Goal: Task Accomplishment & Management: Manage account settings

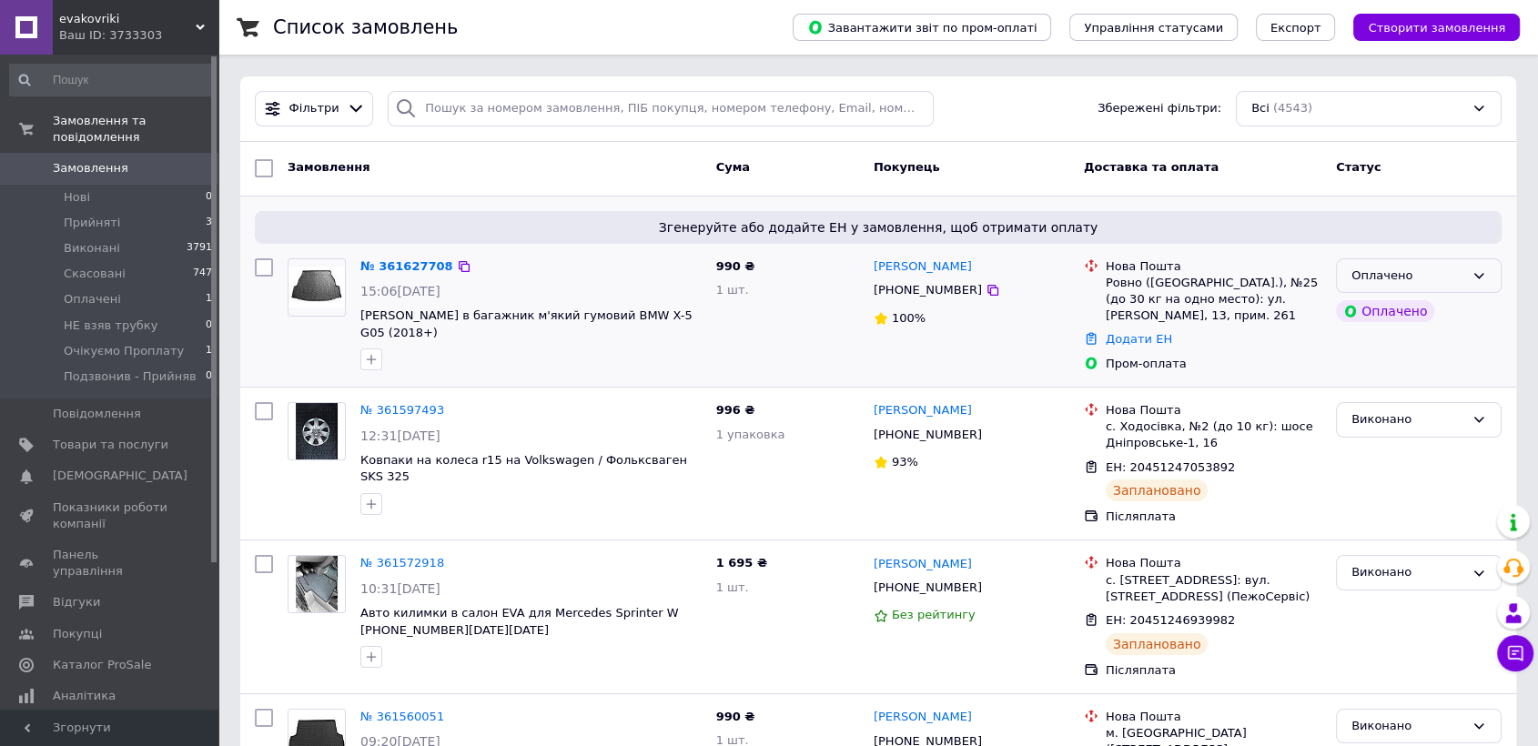
click at [1479, 278] on icon at bounding box center [1479, 275] width 15 height 15
click at [1355, 310] on li "Прийнято" at bounding box center [1419, 314] width 164 height 34
click at [396, 265] on link "№ 361627708" at bounding box center [406, 266] width 93 height 14
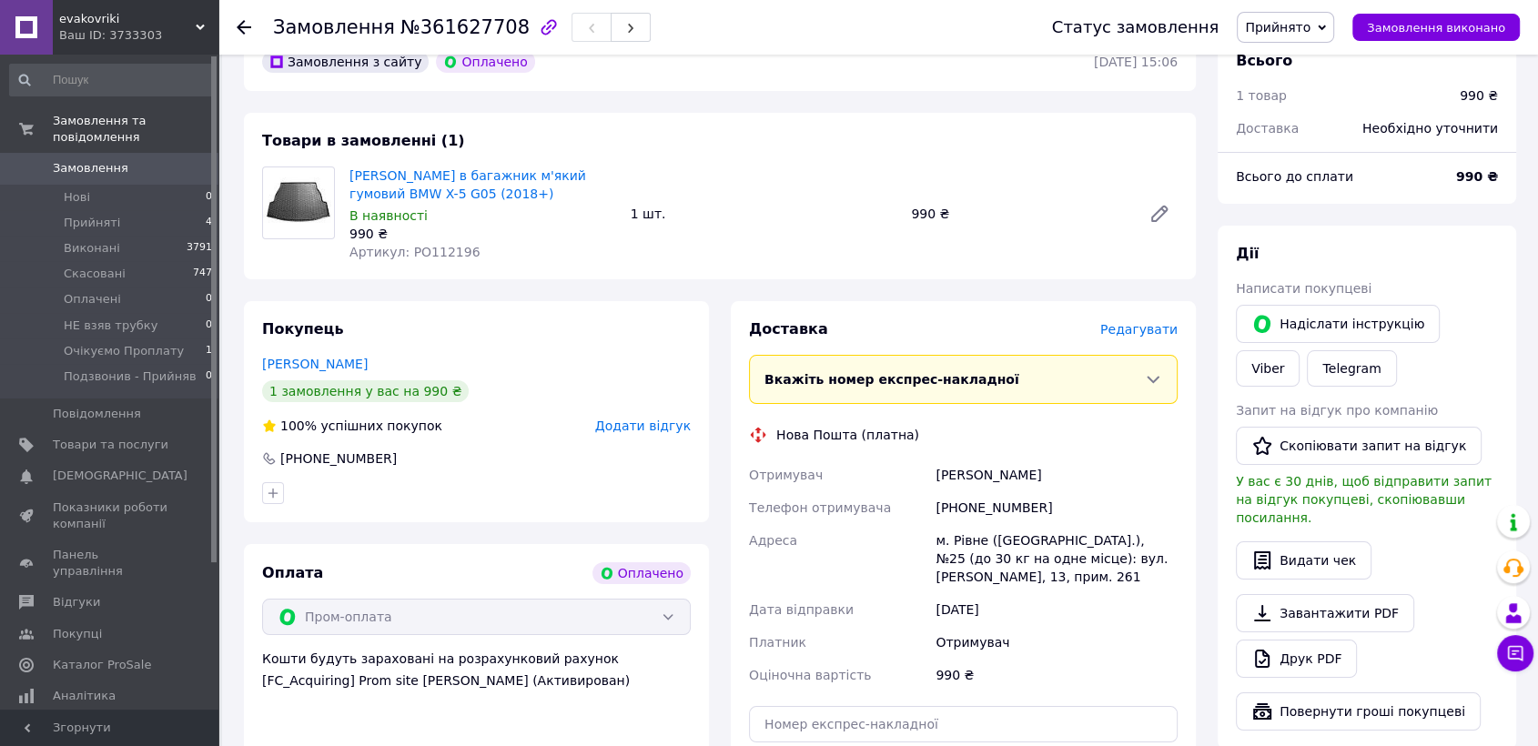
scroll to position [505, 0]
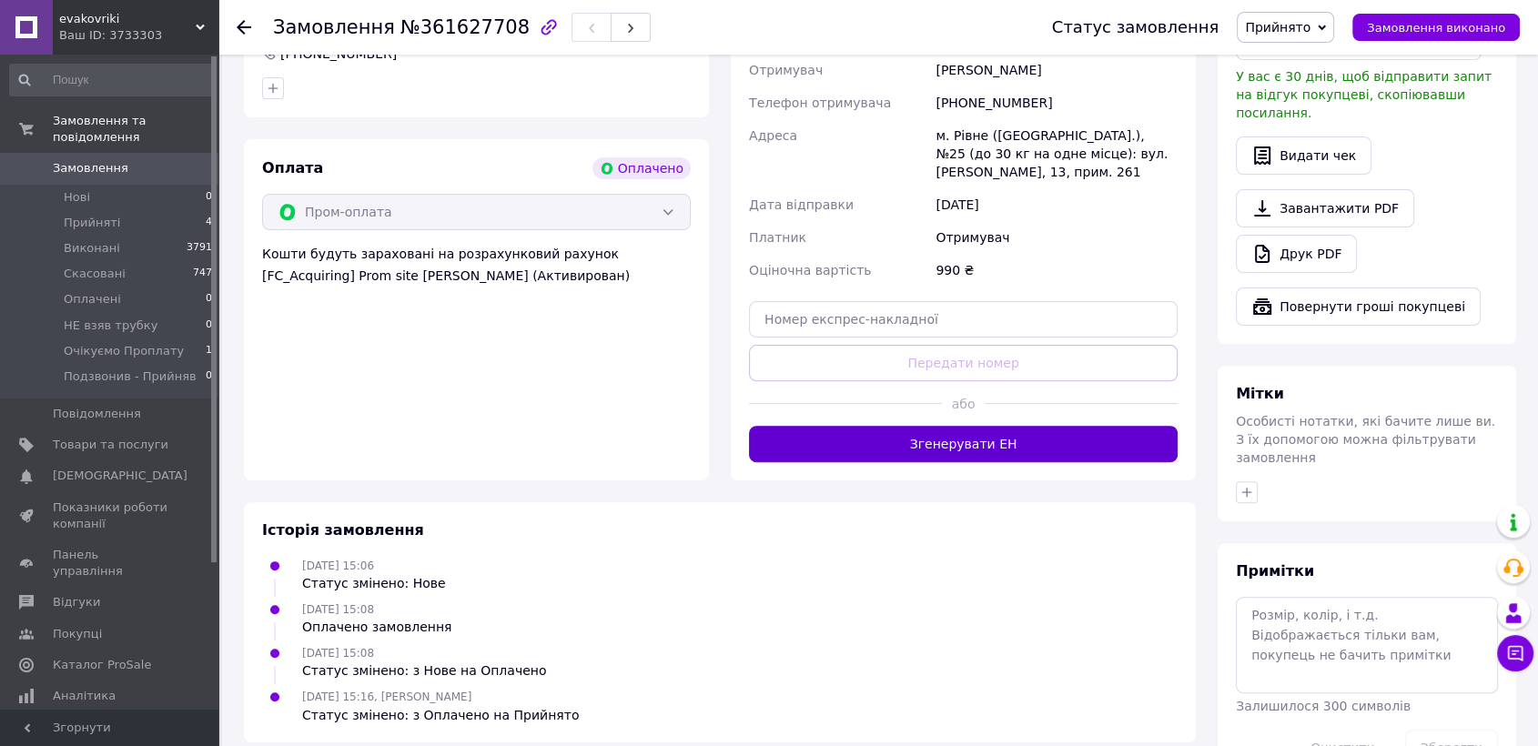
click at [985, 442] on button "Згенерувати ЕН" at bounding box center [963, 444] width 429 height 36
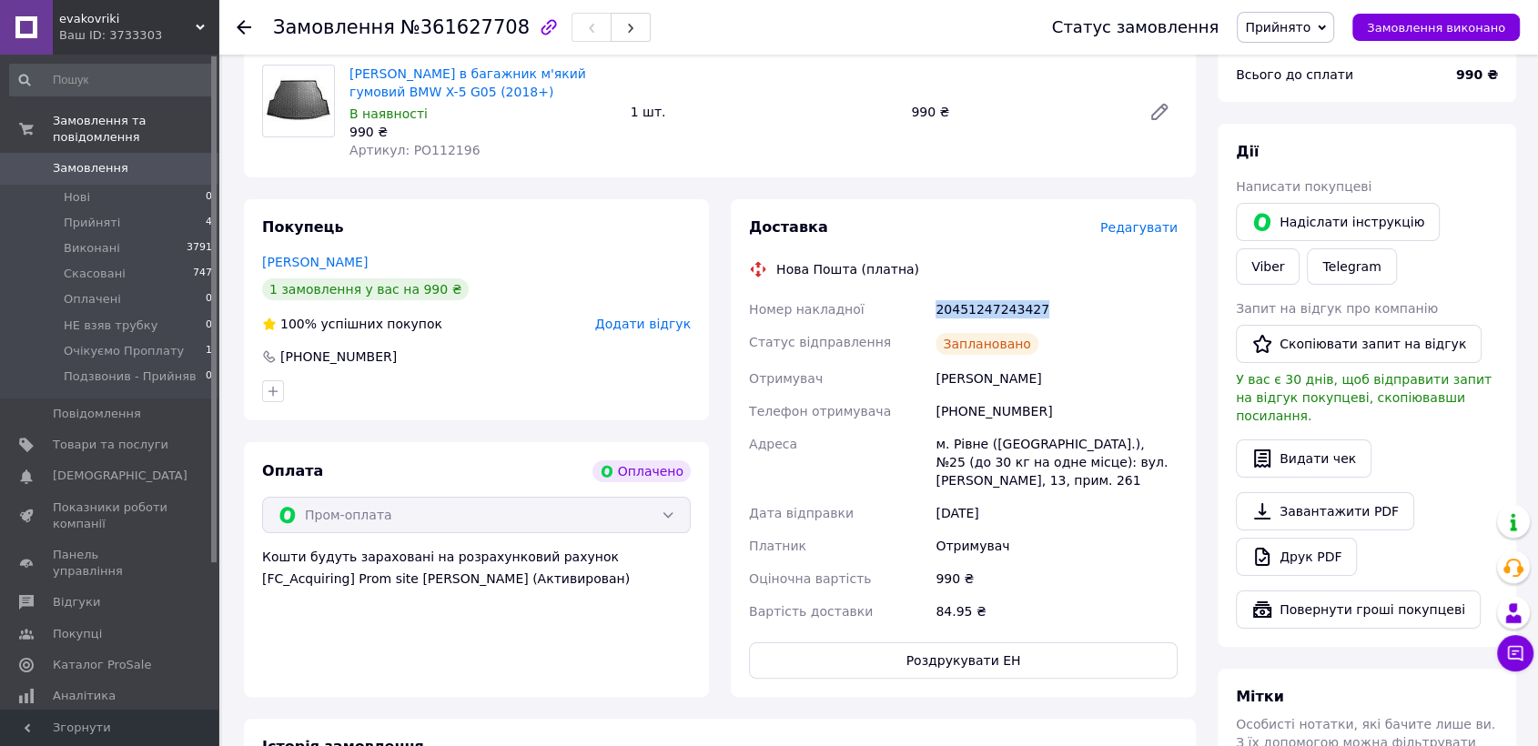
drag, startPoint x: 1040, startPoint y: 309, endPoint x: 927, endPoint y: 308, distance: 112.9
click at [927, 308] on div "Номер накладної 20451247243427 Статус відправлення Заплановано Отримувач Зінько…" at bounding box center [963, 460] width 436 height 335
copy div "Номер накладної 20451247243427"
drag, startPoint x: 1040, startPoint y: 404, endPoint x: 957, endPoint y: 404, distance: 82.8
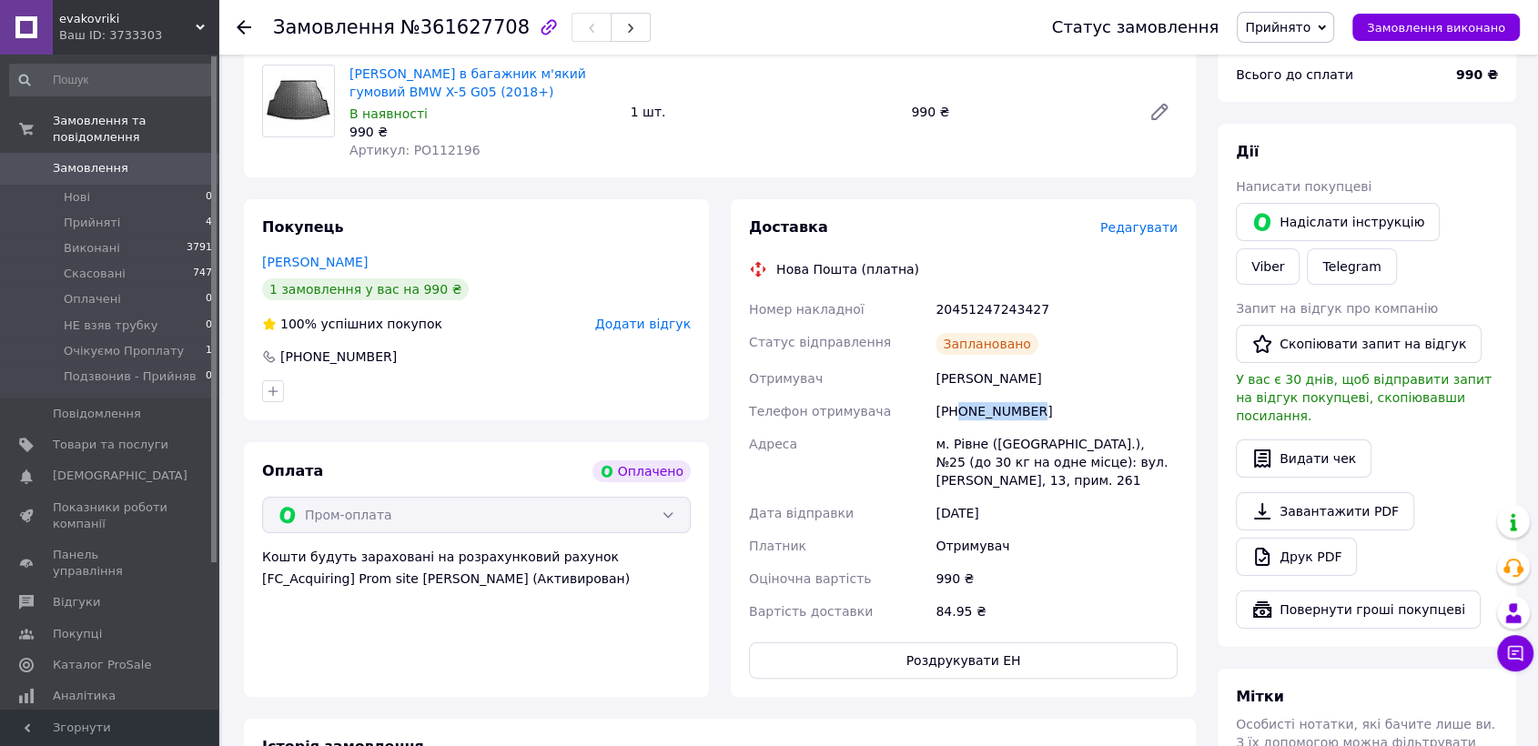
click at [957, 404] on div "[PHONE_NUMBER]" at bounding box center [1056, 411] width 249 height 33
copy div "0971917816"
click at [238, 28] on icon at bounding box center [244, 27] width 15 height 15
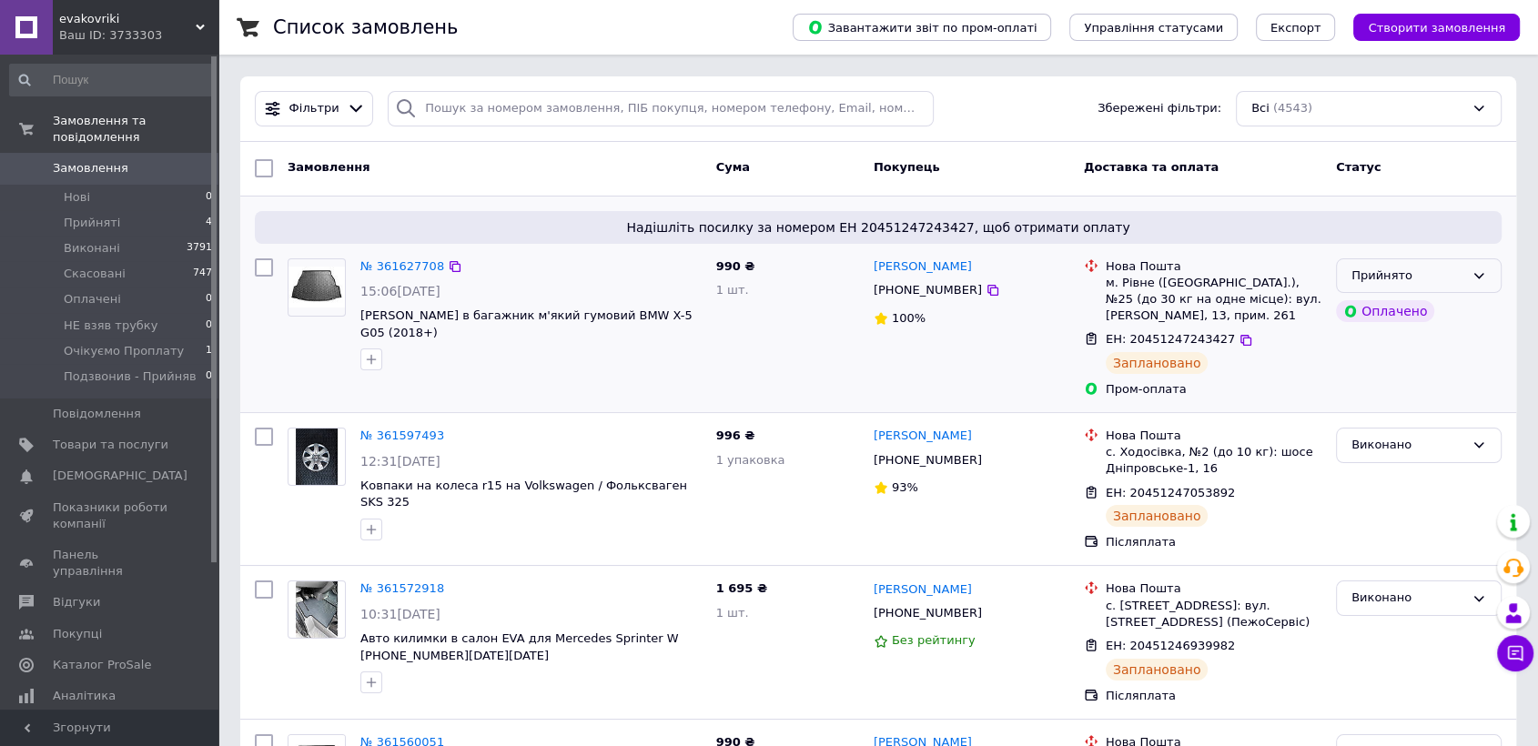
click at [1449, 277] on div "Прийнято" at bounding box center [1407, 276] width 113 height 19
click at [1398, 309] on li "Виконано" at bounding box center [1419, 314] width 164 height 34
drag, startPoint x: 688, startPoint y: 321, endPoint x: 360, endPoint y: 311, distance: 327.8
click at [360, 311] on span "Килимок в багажник м'який гумовий BMW X-5 G05 (2018+)" at bounding box center [530, 325] width 341 height 34
copy span "Килимок в багажник м'який гумовий BMW X-5 G05 (2018+)"
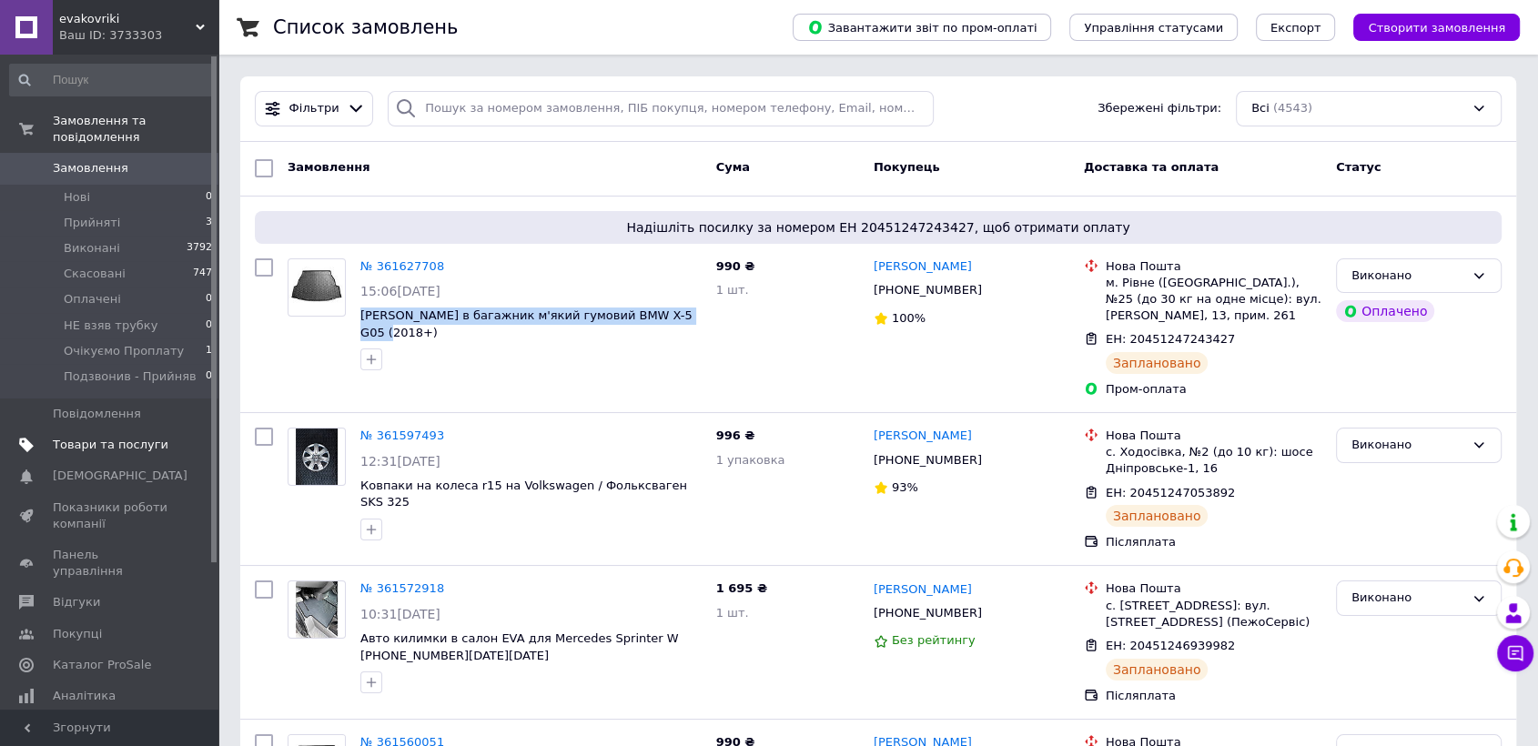
click at [124, 437] on span "Товари та послуги" at bounding box center [111, 445] width 116 height 16
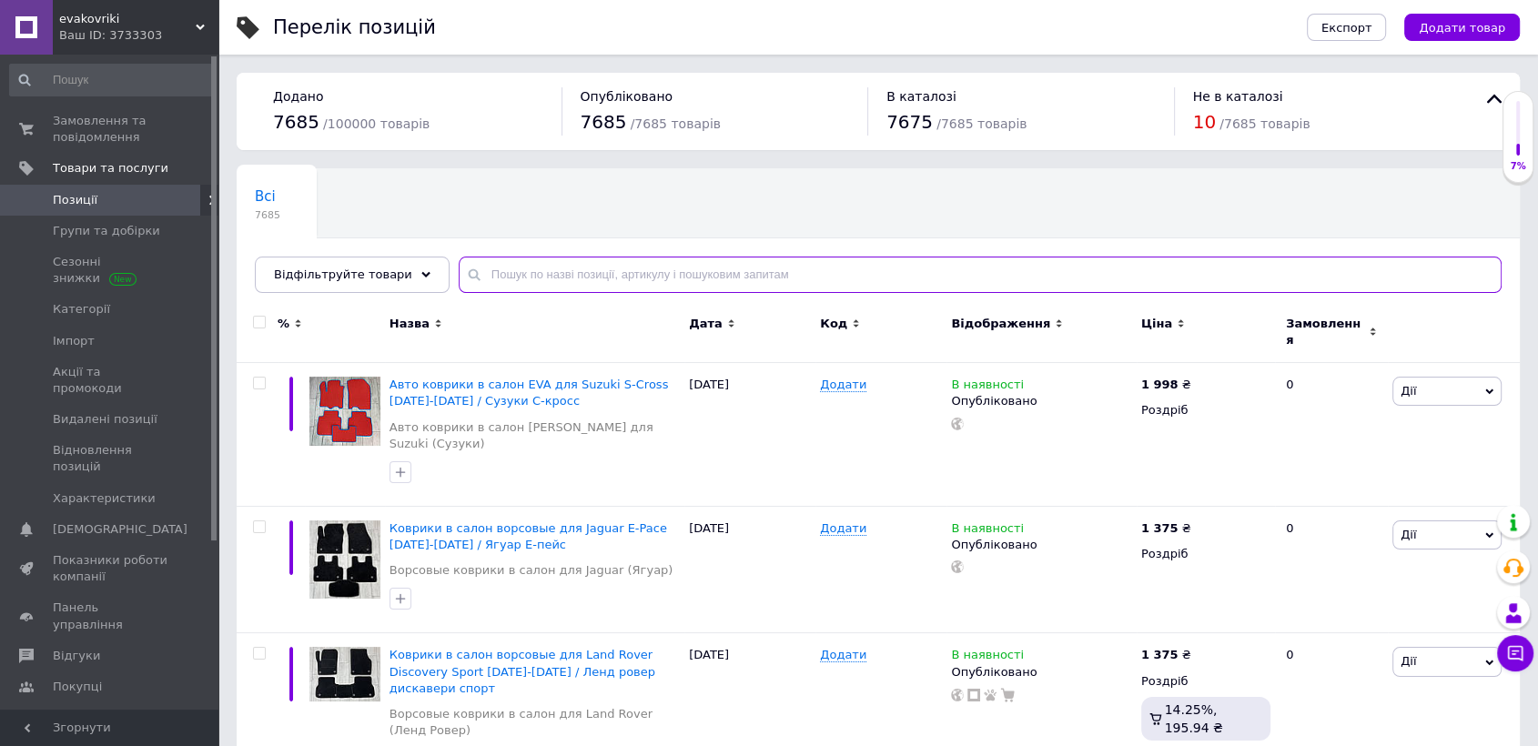
click at [511, 278] on input "text" at bounding box center [980, 275] width 1043 height 36
paste input "Килимок в багажник м'який гумовий BMW X-5 G05 (2018+)"
type input "Килимок в багажник м'який гумовий BMW X-5 G05 (2018+)"
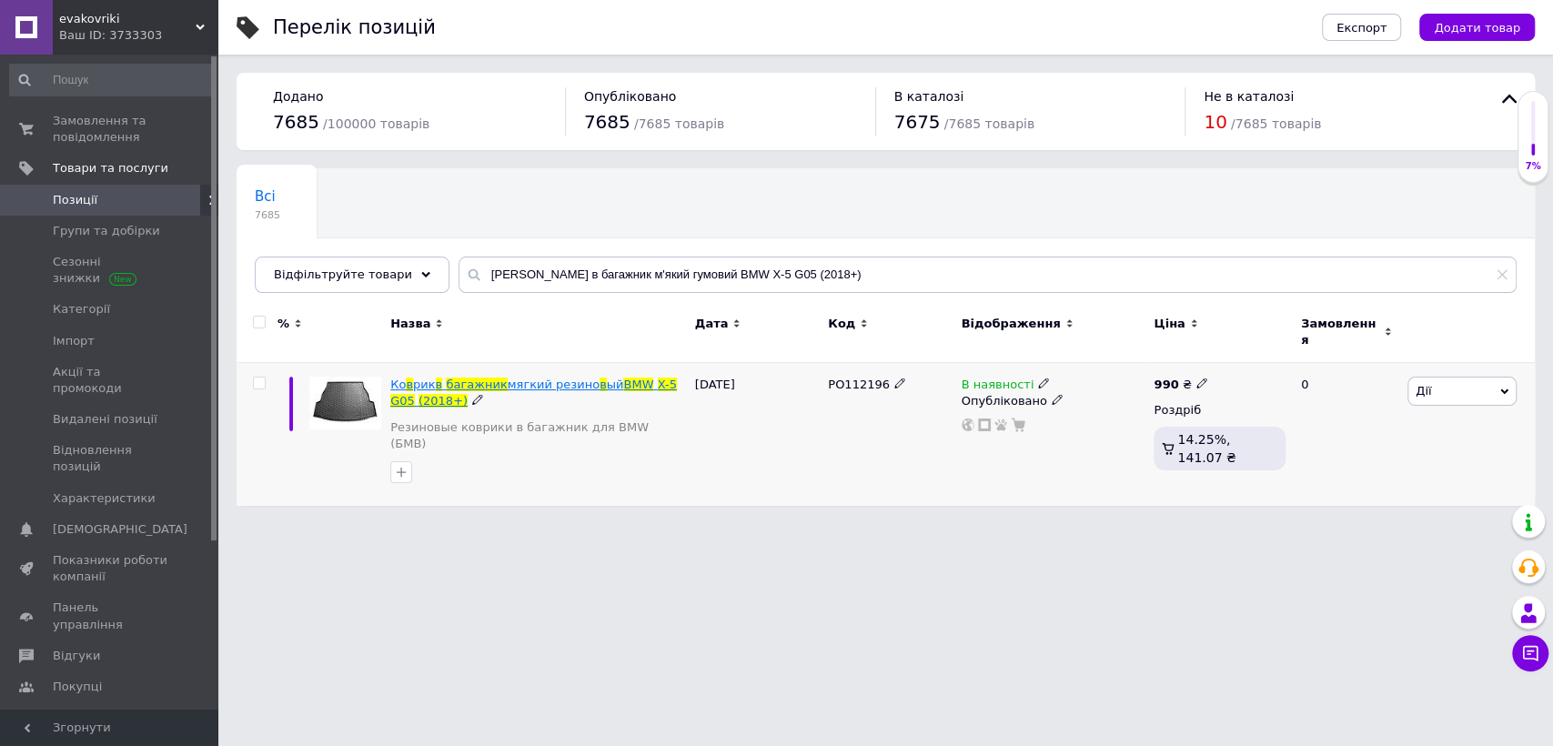
click at [508, 378] on span "мягкий резино" at bounding box center [554, 385] width 92 height 14
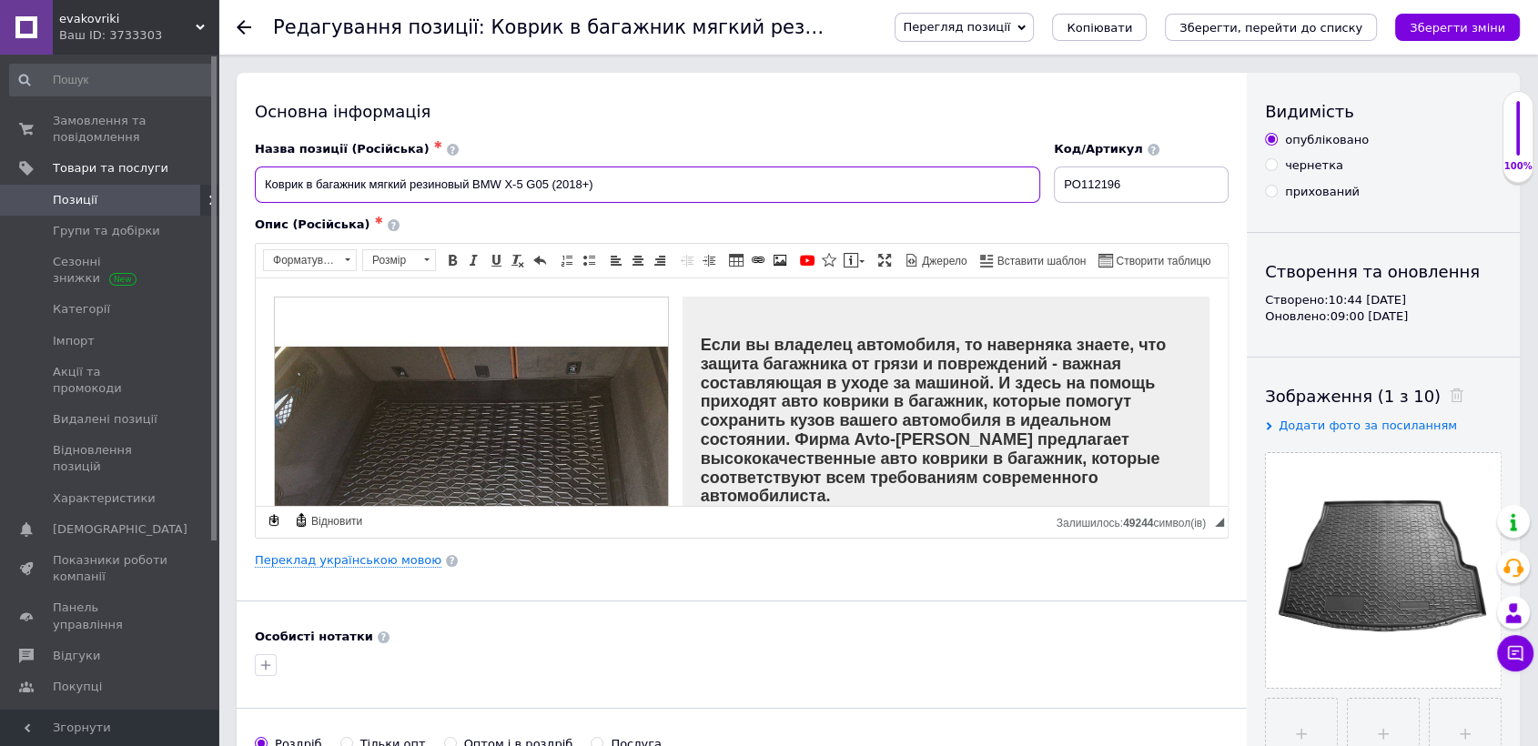
click at [610, 181] on input "Коврик в багажник мягкий резиновый BMW X-5 G05 (2018+)" at bounding box center [647, 185] width 785 height 36
type input "Коврик в багажник мягкий резиновый BMW X-5 G05 2018-2025 / БМВ Х5"
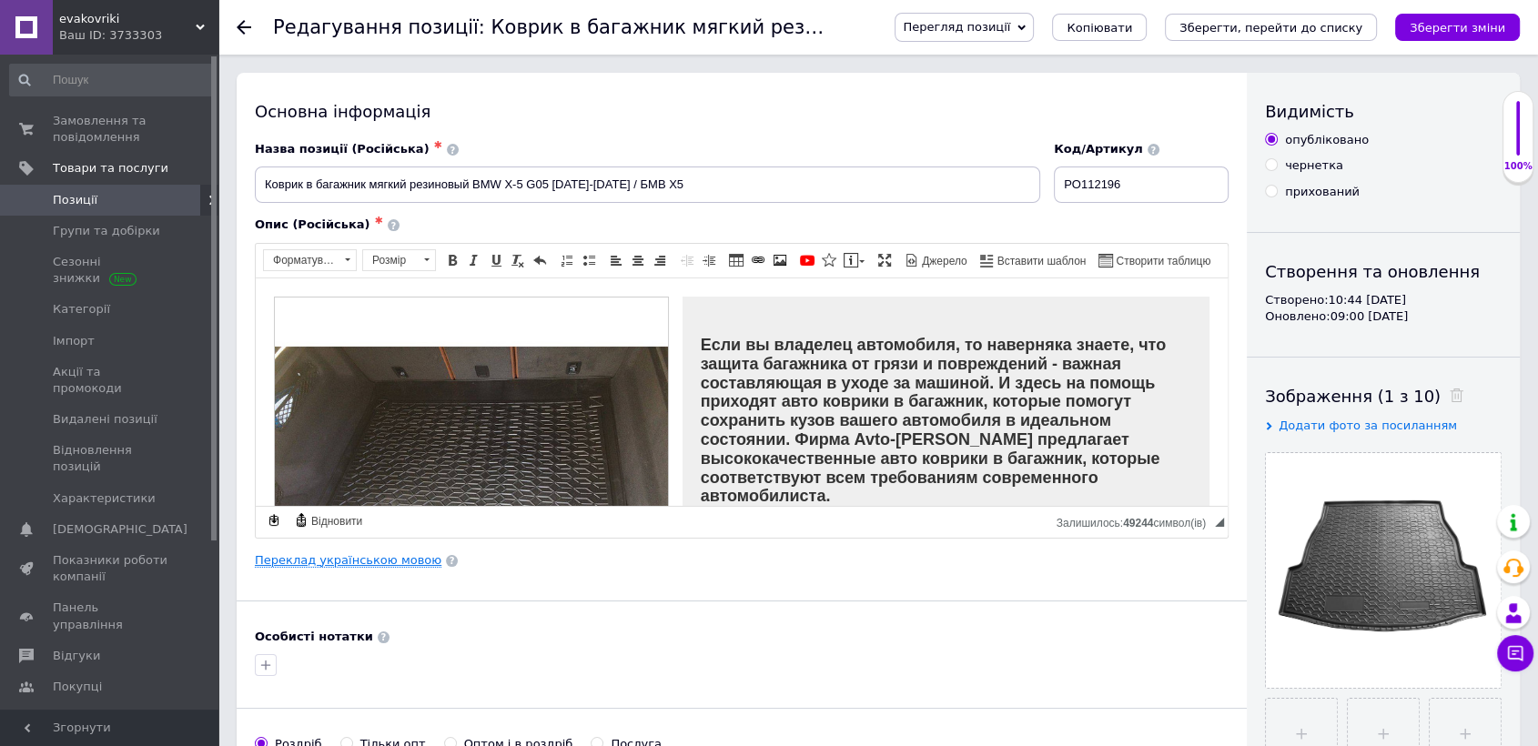
click at [399, 553] on link "Переклад українською мовою" at bounding box center [348, 560] width 187 height 15
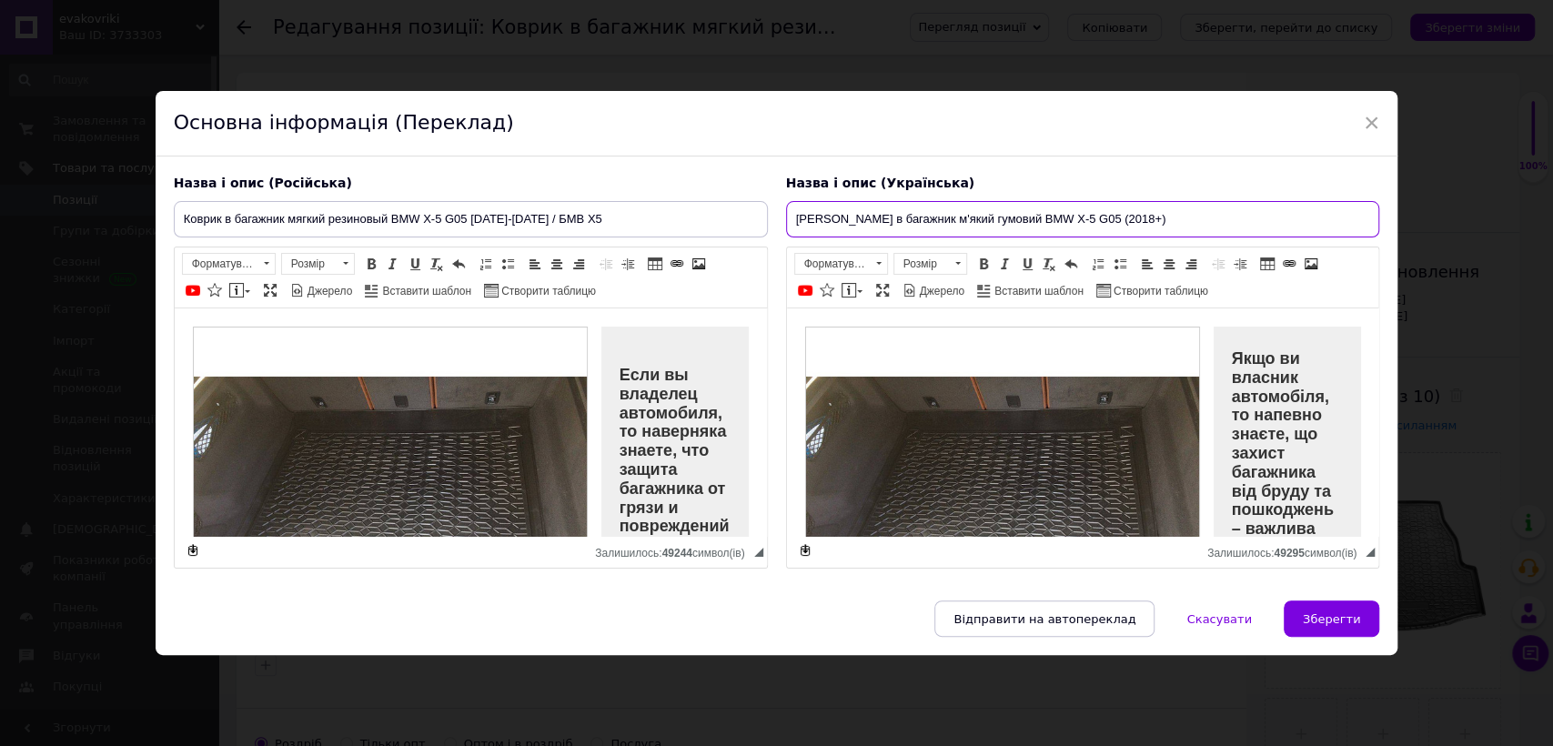
click at [1129, 212] on input "Килимок в багажник м'який гумовий BMW X-5 G05 (2018+)" at bounding box center [1083, 219] width 594 height 36
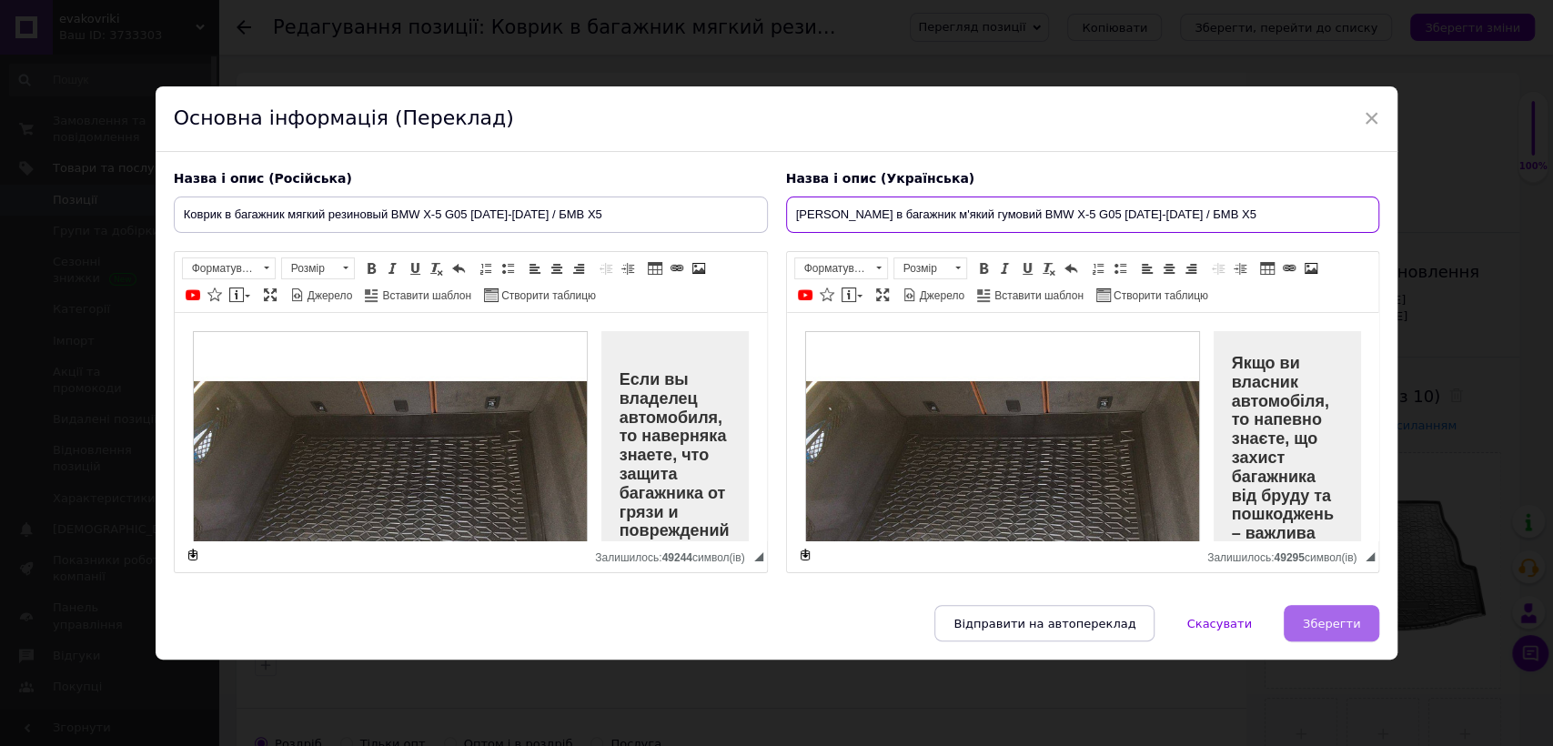
type input "[PERSON_NAME] в багажник м'який гумовий BMW X-5 G05 [DATE]-[DATE] / БМВ Х5"
click at [1331, 627] on span "Зберегти" at bounding box center [1331, 624] width 57 height 14
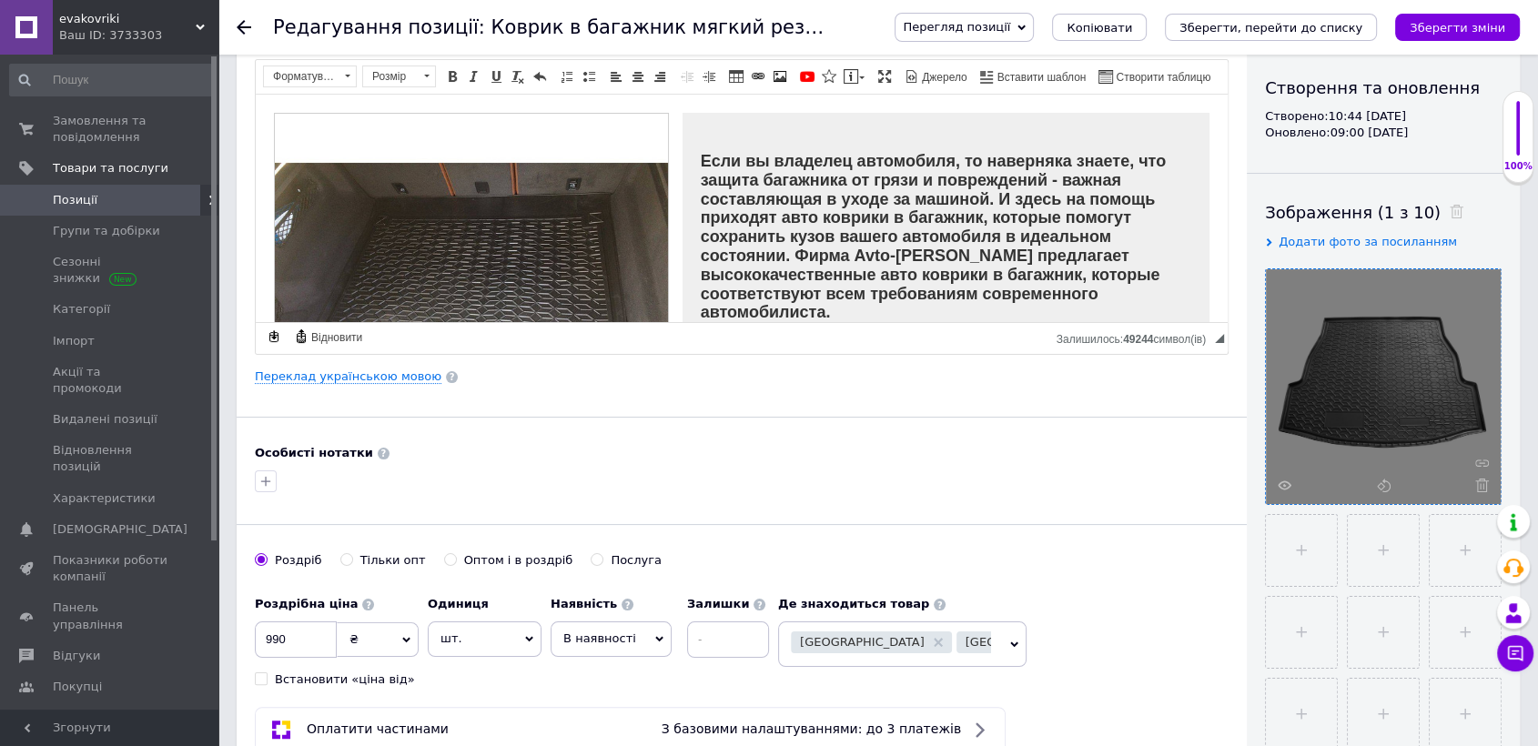
scroll to position [303, 0]
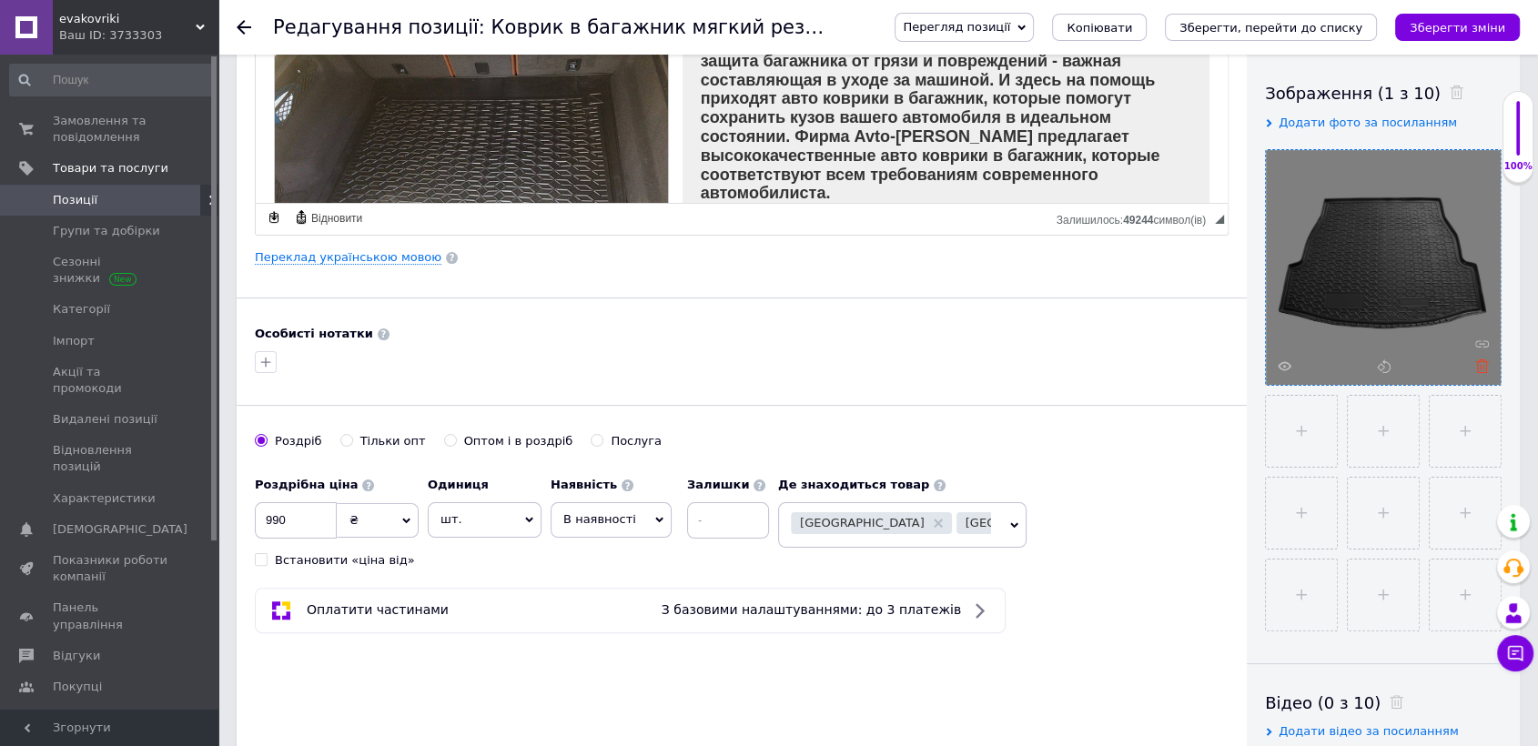
click at [1485, 365] on use at bounding box center [1482, 366] width 14 height 14
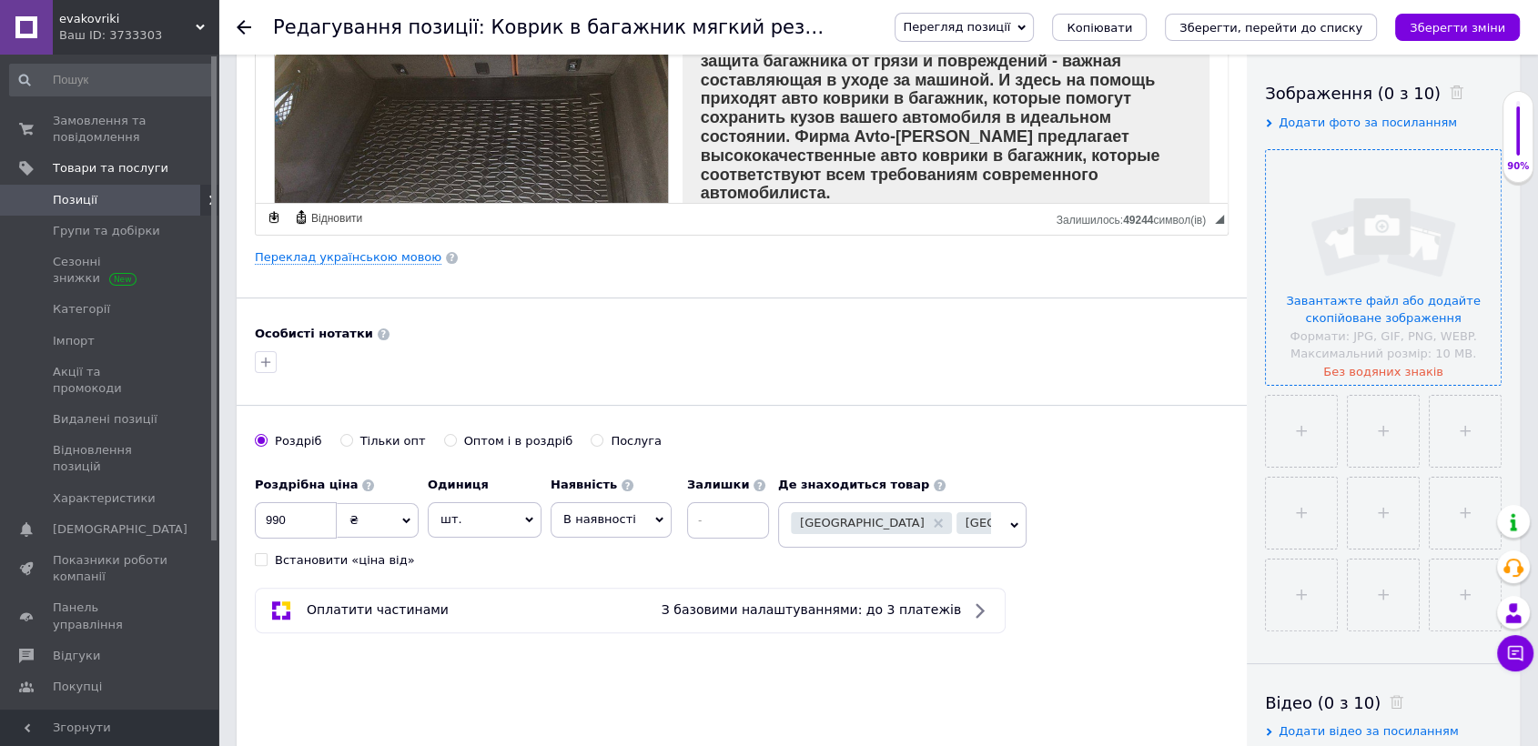
click at [1387, 324] on input "file" at bounding box center [1383, 267] width 235 height 235
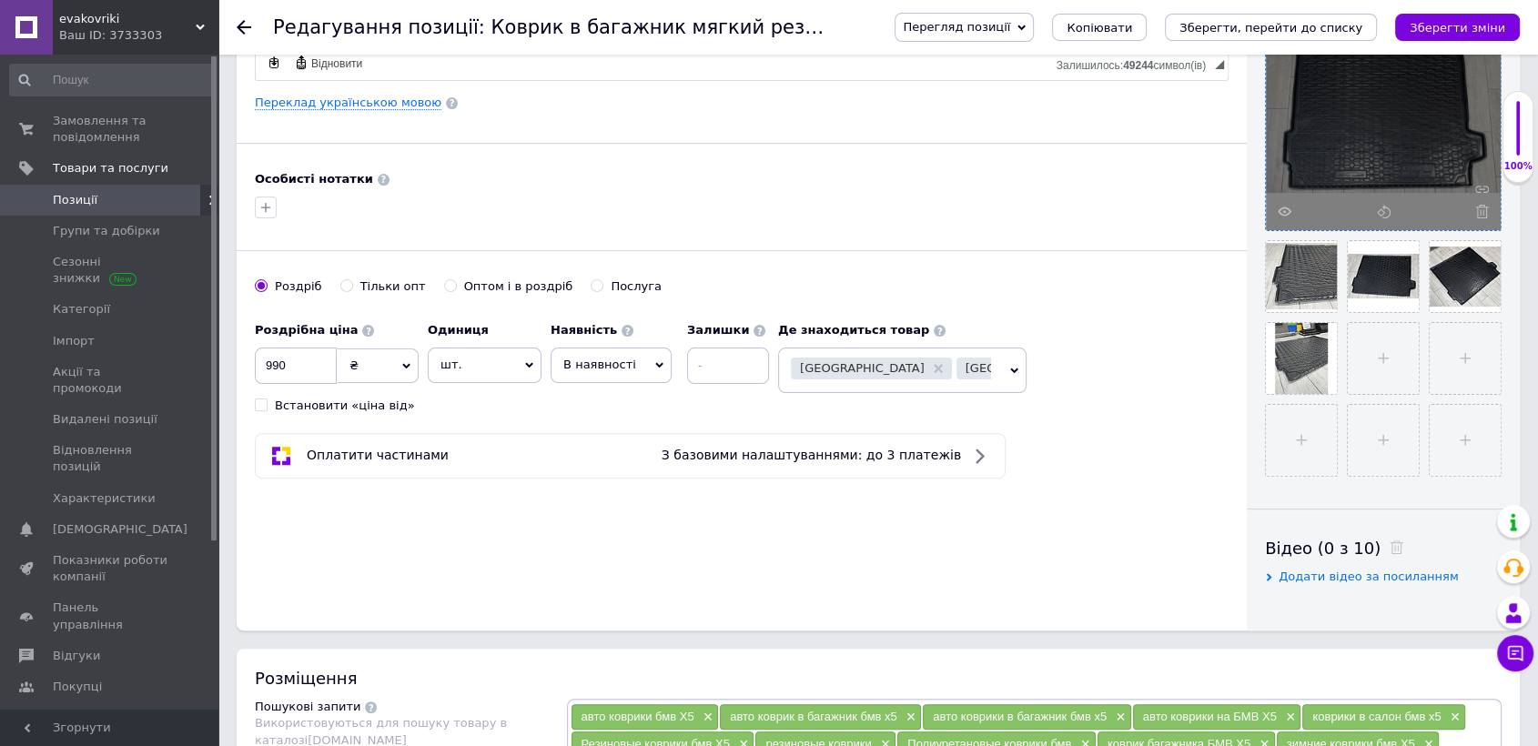
scroll to position [288, 0]
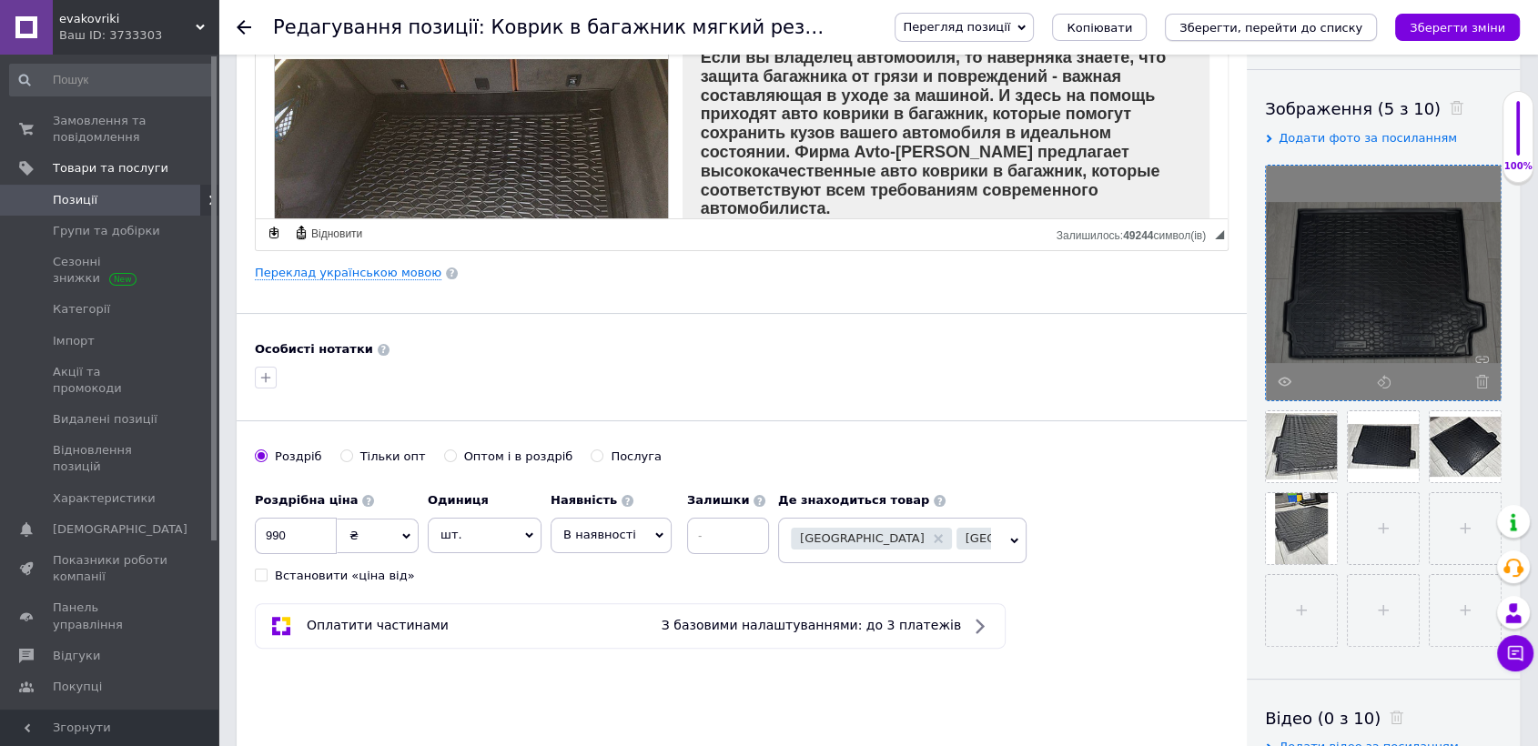
click at [1268, 21] on icon "Зберегти, перейти до списку" at bounding box center [1270, 28] width 183 height 14
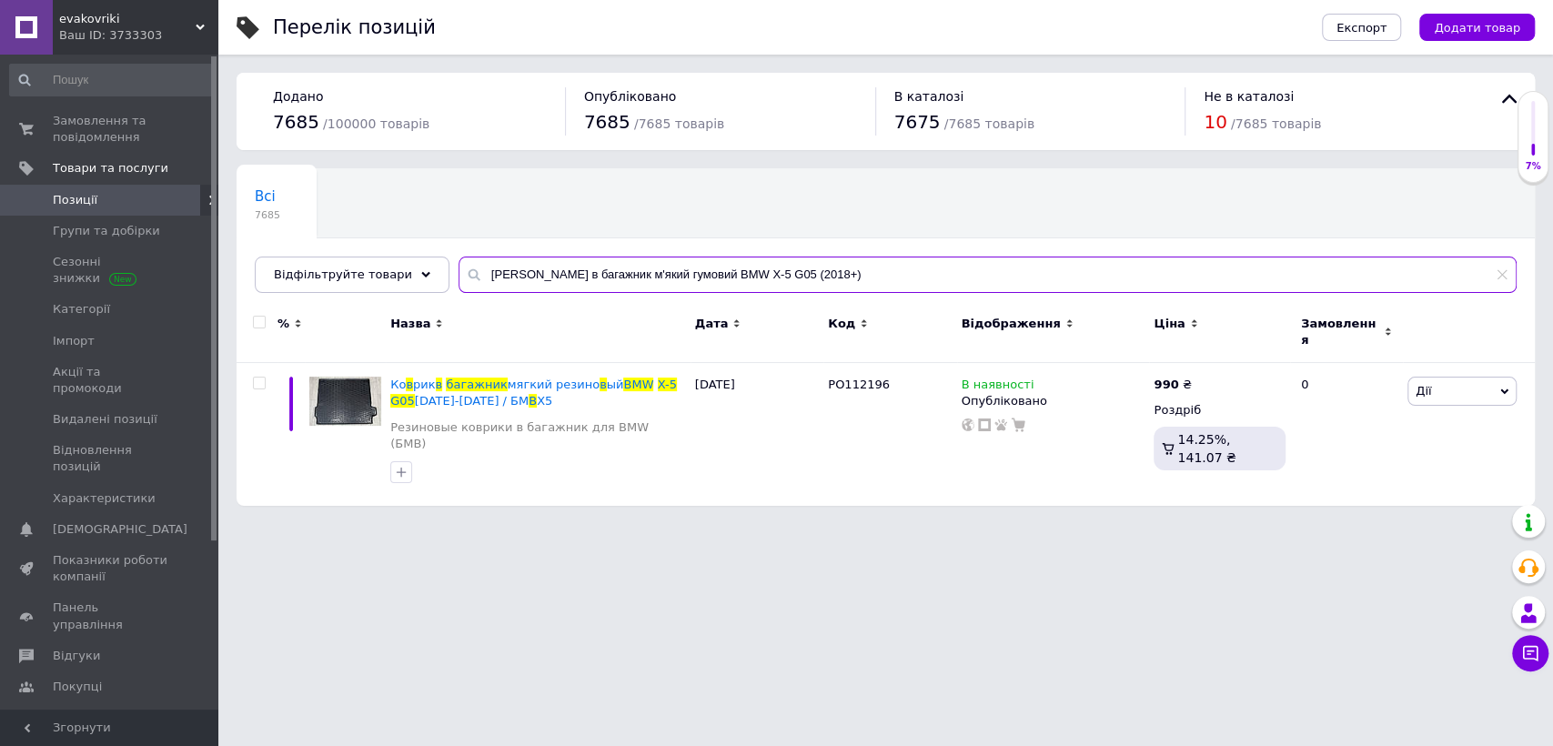
click at [832, 266] on input "Килимок в багажник м'який гумовий BMW X-5 G05 (2018+)" at bounding box center [988, 275] width 1058 height 36
type input "К"
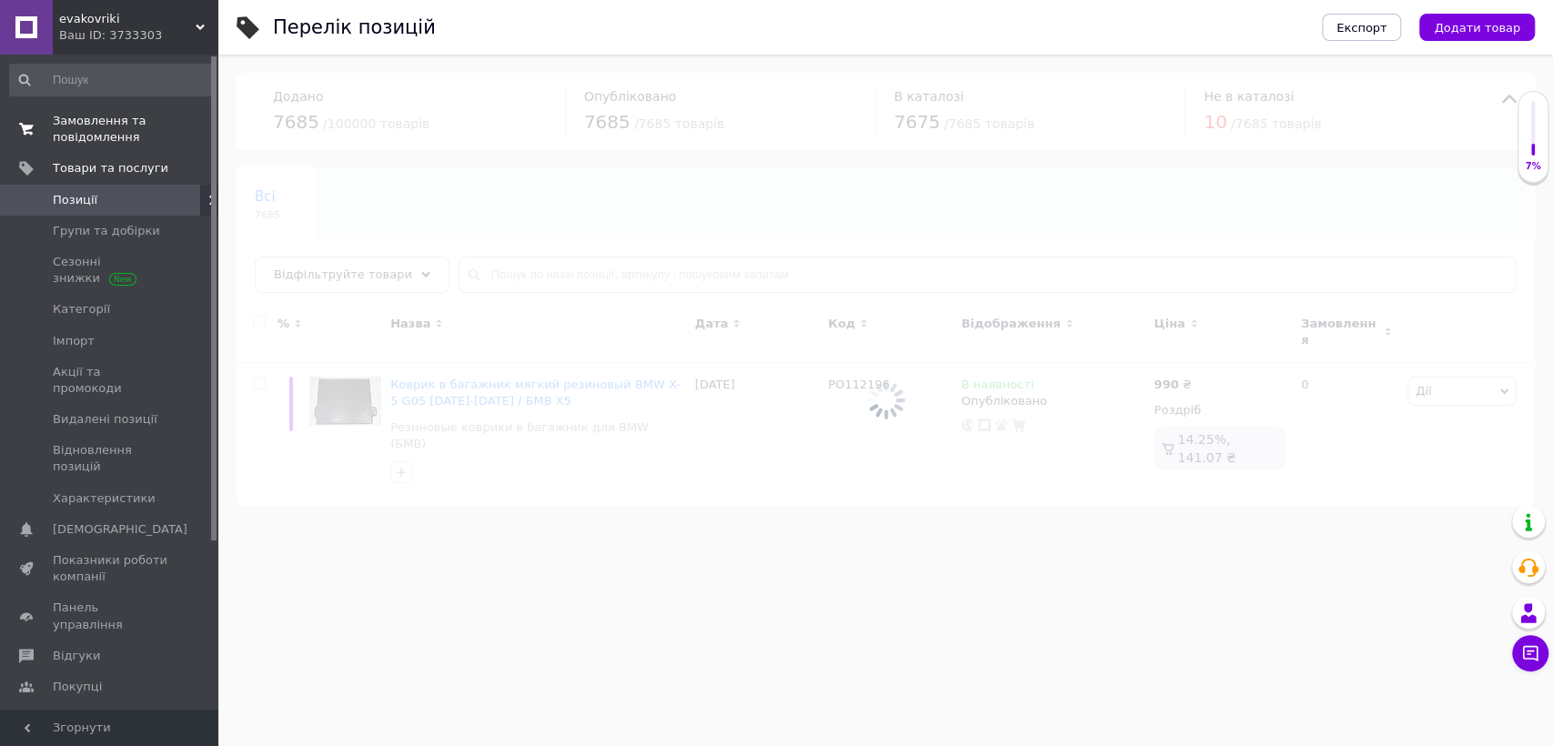
click at [87, 140] on span "Замовлення та повідомлення" at bounding box center [111, 129] width 116 height 33
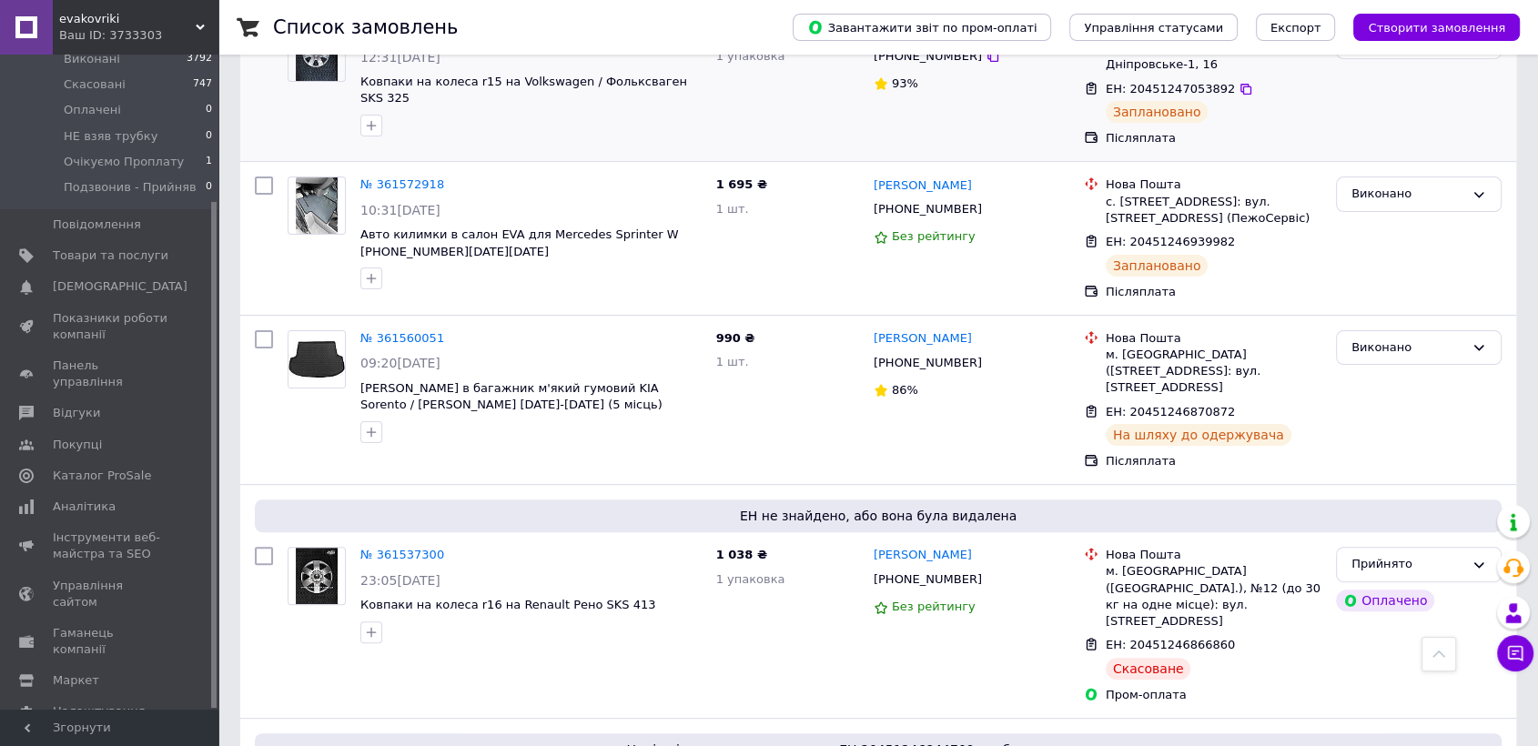
scroll to position [707, 0]
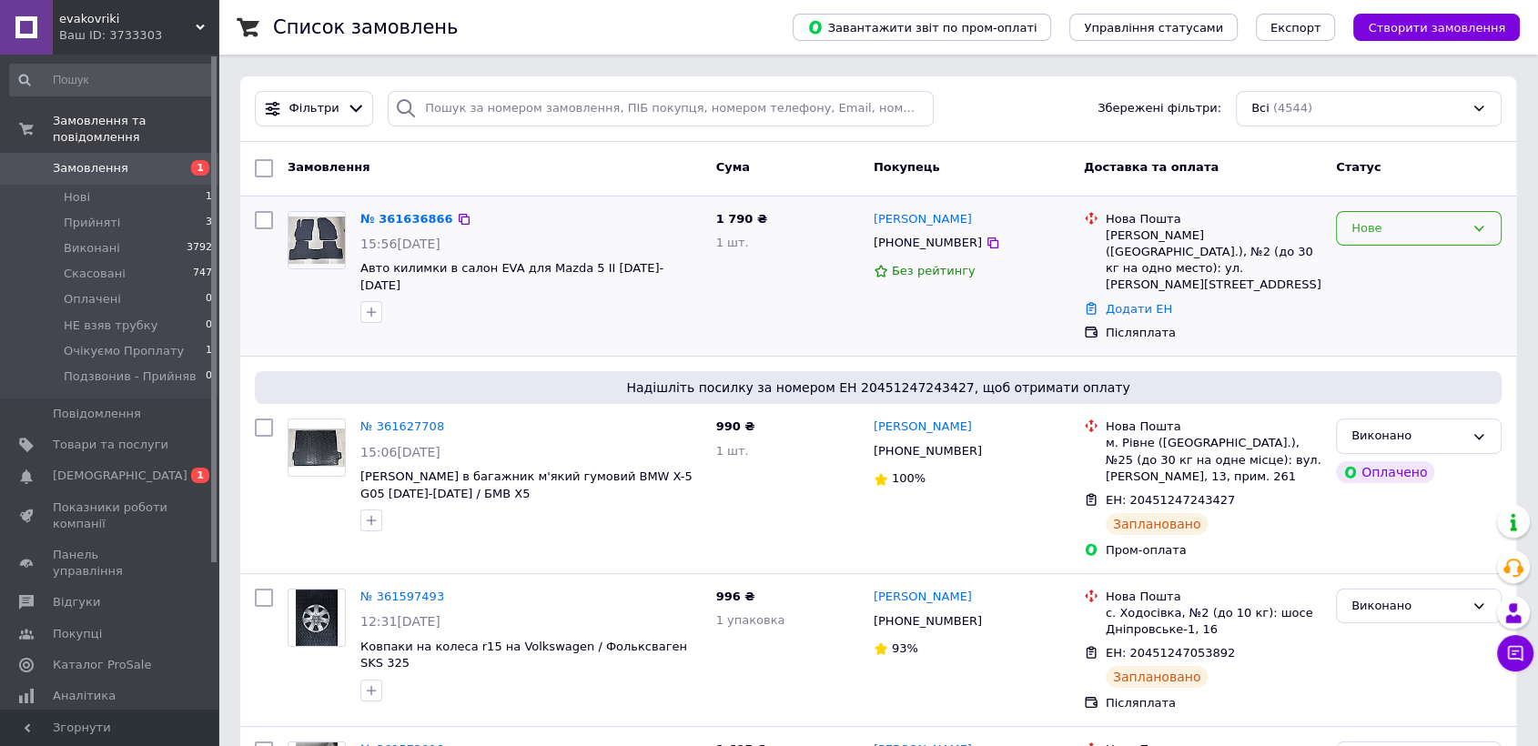
click at [1383, 237] on div "Нове" at bounding box center [1407, 228] width 113 height 19
click at [1378, 261] on li "Прийнято" at bounding box center [1419, 266] width 164 height 34
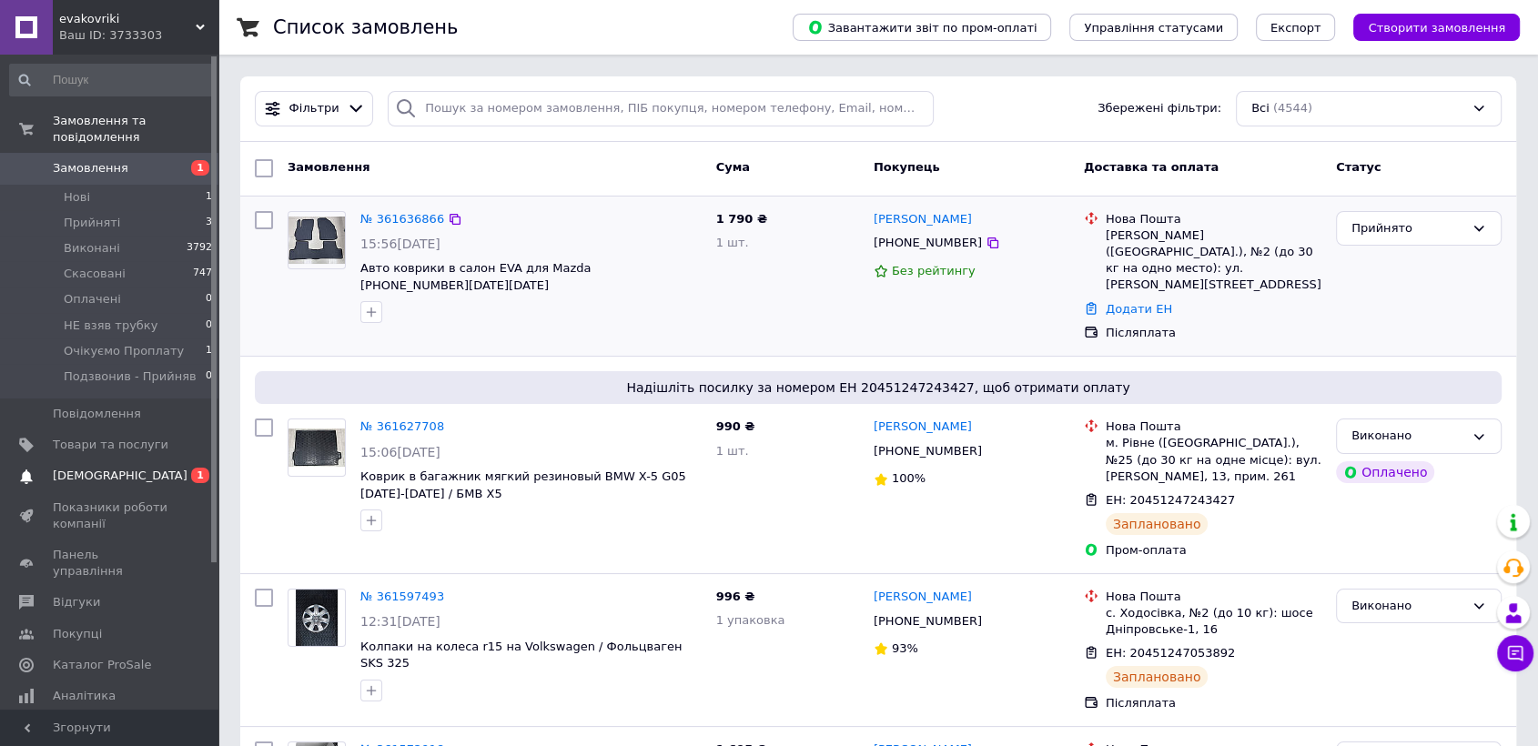
click at [74, 468] on span "[DEMOGRAPHIC_DATA]" at bounding box center [120, 476] width 135 height 16
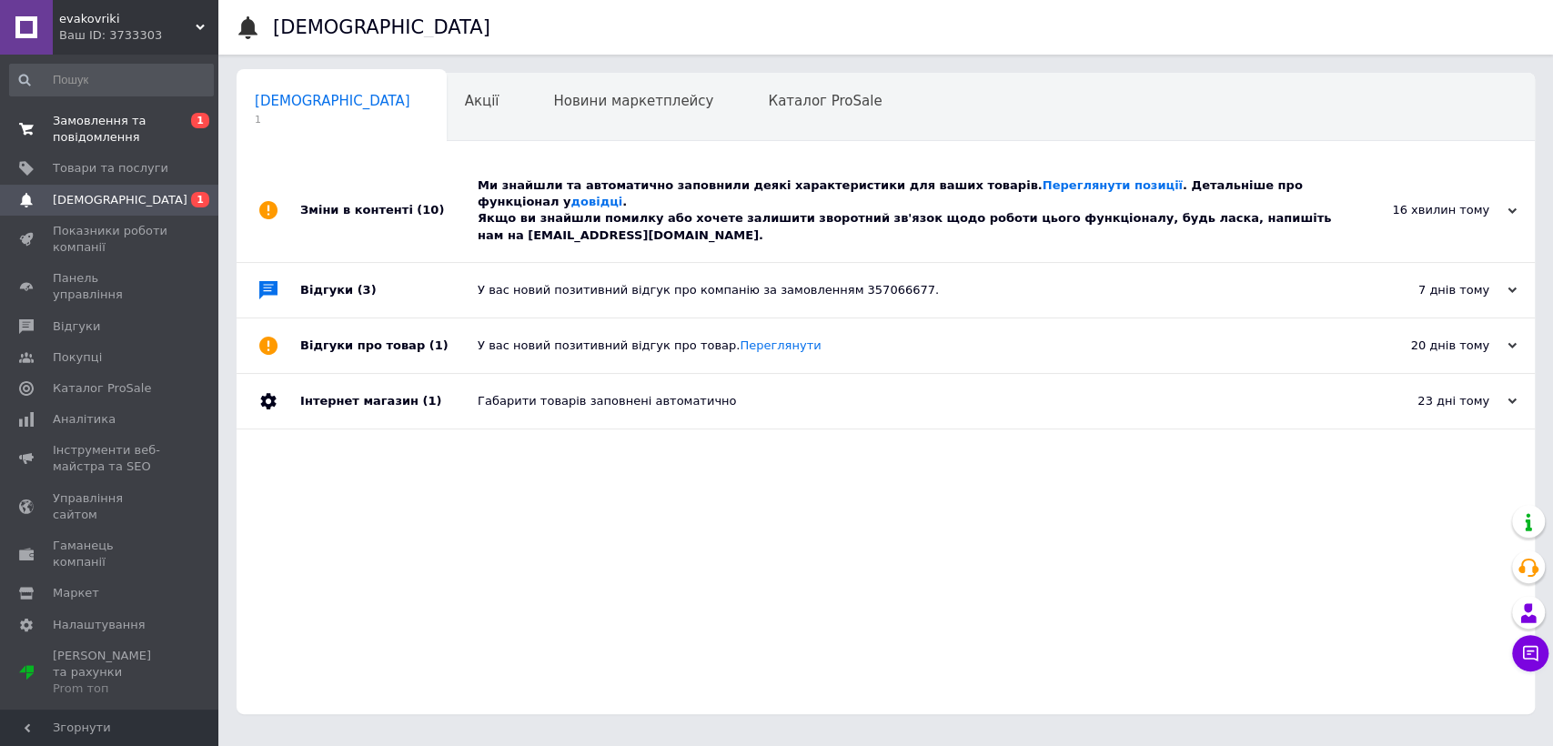
click at [96, 140] on span "Замовлення та повідомлення" at bounding box center [111, 129] width 116 height 33
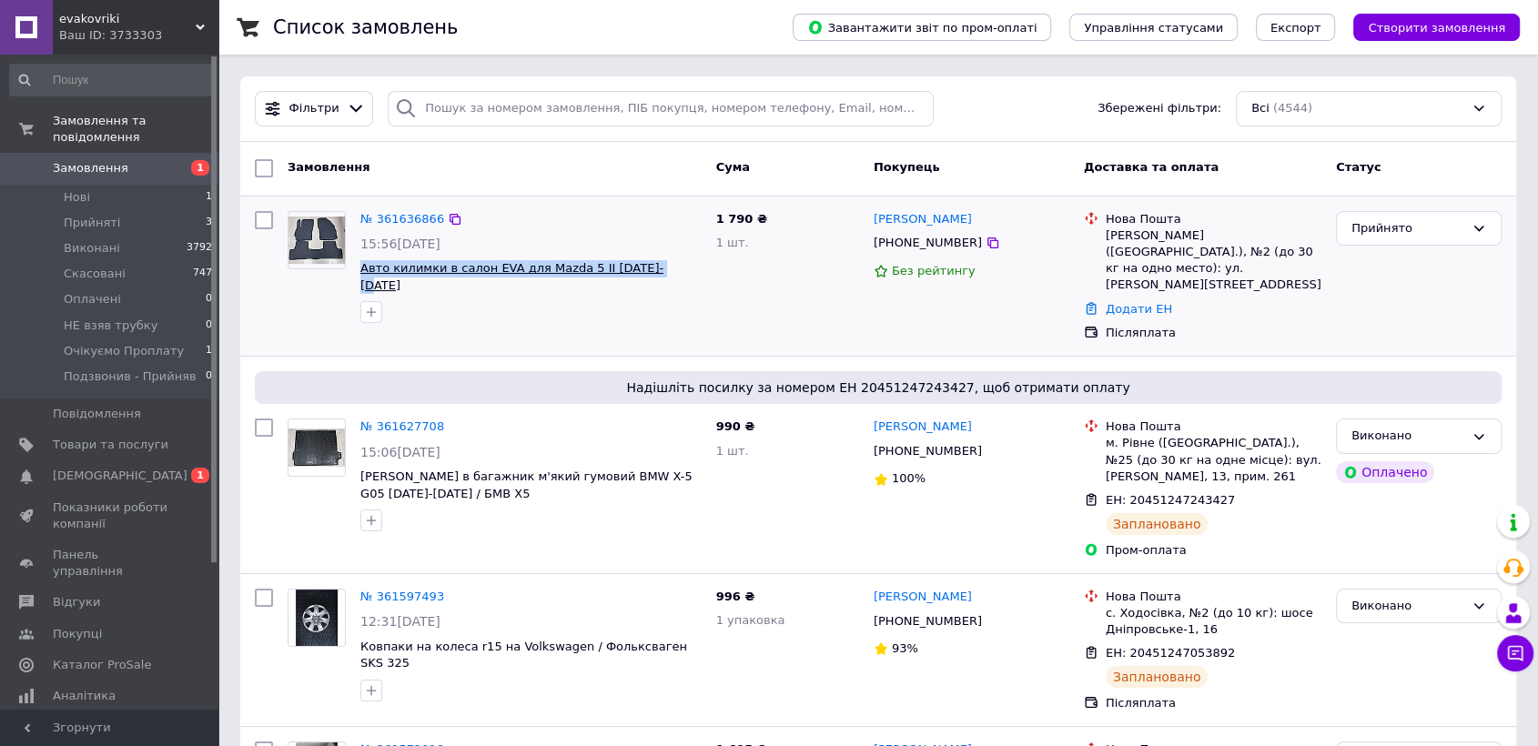
drag, startPoint x: 648, startPoint y: 270, endPoint x: 362, endPoint y: 265, distance: 285.8
click at [362, 265] on span "Авто килимки в салон EVA для Mazda 5 ІІ [DATE]-[DATE]" at bounding box center [530, 277] width 341 height 34
copy span "Авто килимки в салон EVA для Mazda 5 ІІ [DATE]-[DATE]"
drag, startPoint x: 962, startPoint y: 216, endPoint x: 873, endPoint y: 223, distance: 89.5
click at [873, 223] on div "[PERSON_NAME]" at bounding box center [971, 219] width 199 height 21
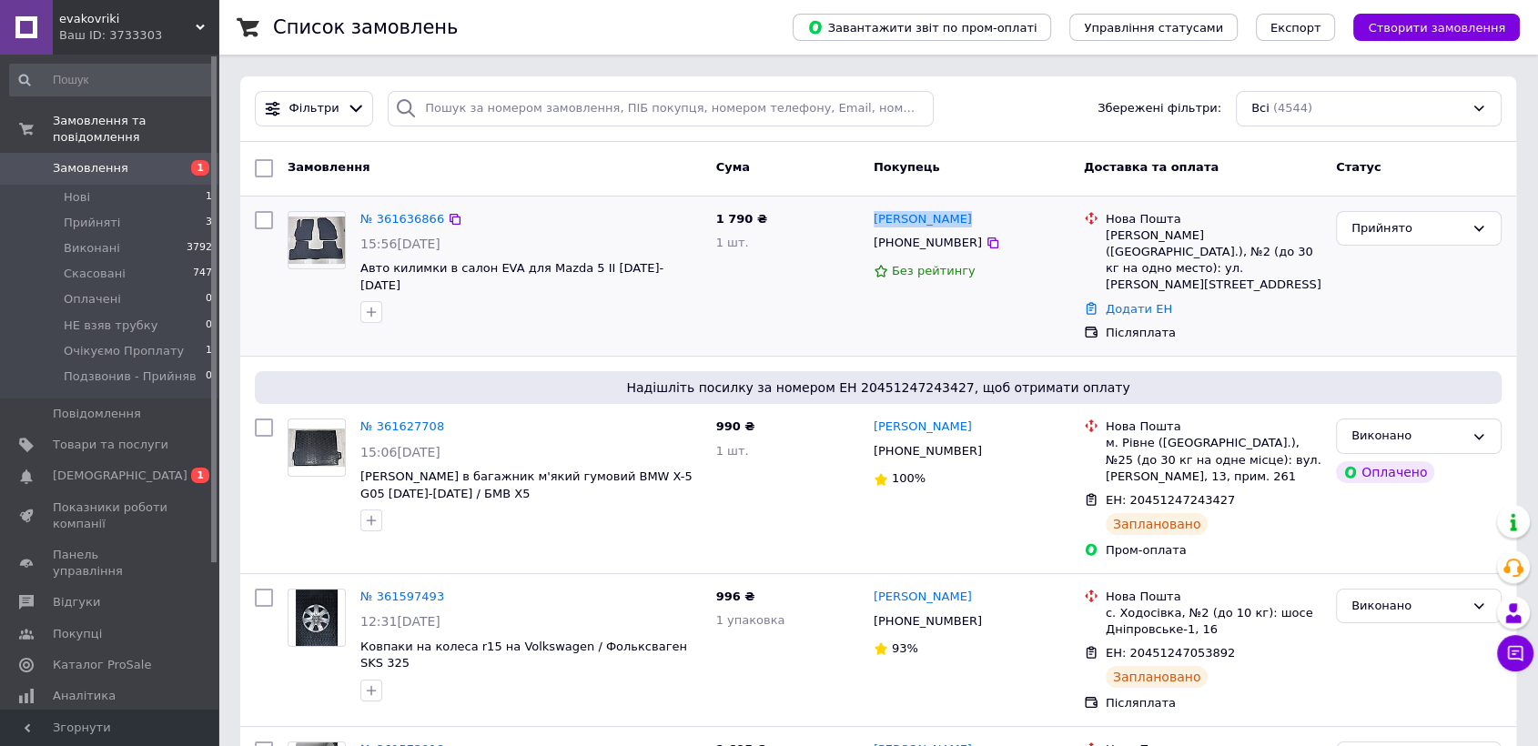
copy link "[PERSON_NAME]"
click at [986, 246] on icon at bounding box center [993, 243] width 15 height 15
click at [382, 219] on link "№ 361636866" at bounding box center [402, 219] width 84 height 14
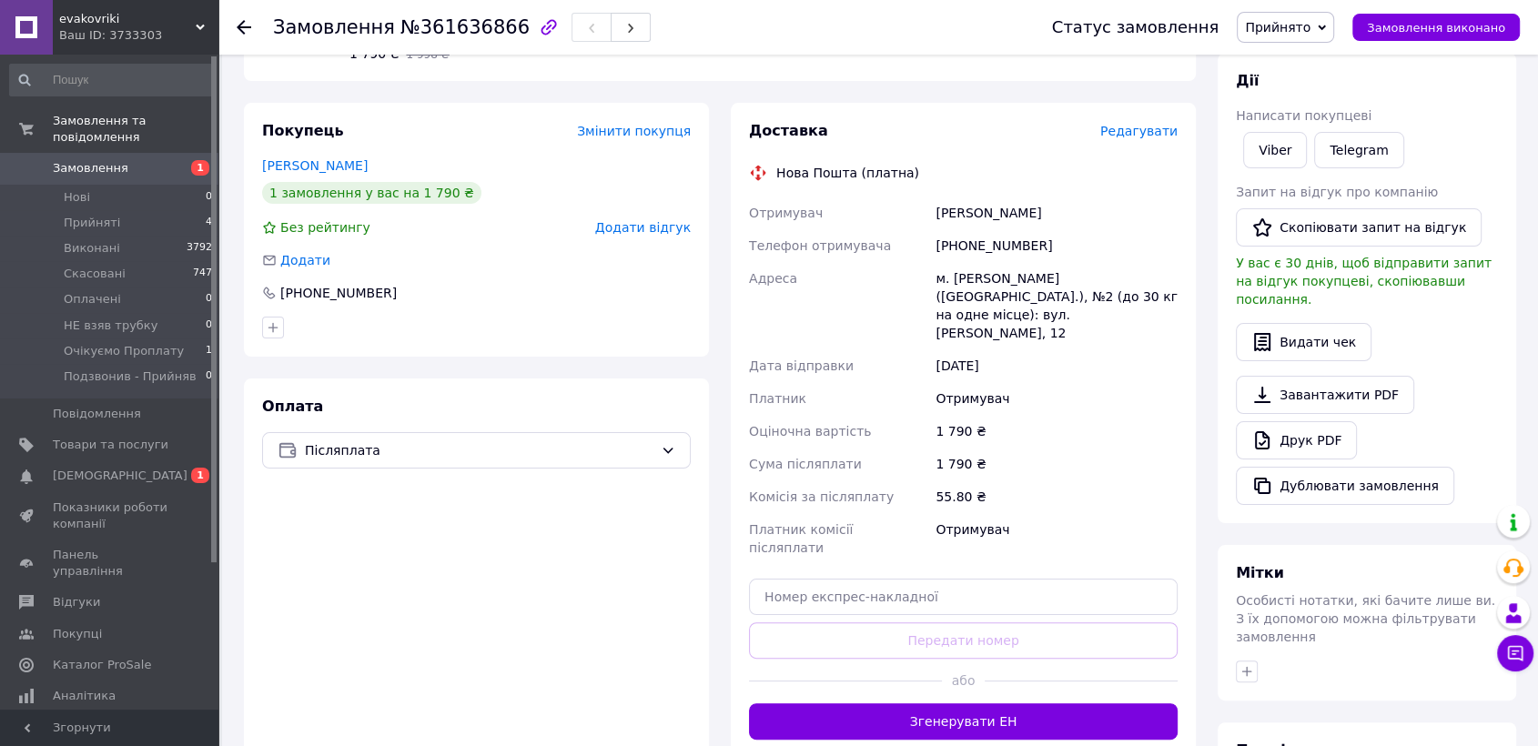
scroll to position [451, 0]
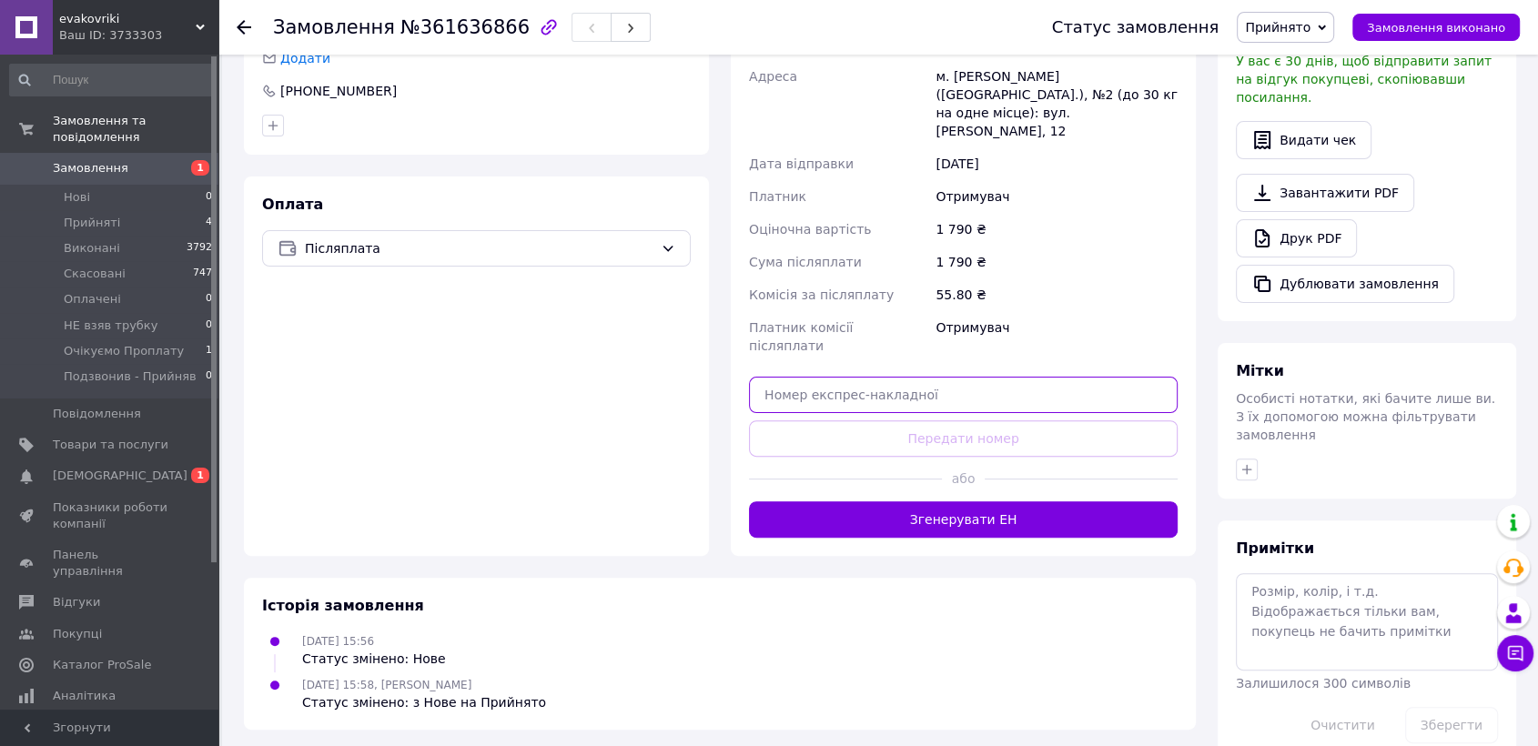
click at [819, 377] on input "text" at bounding box center [963, 395] width 429 height 36
paste input "20451247305038"
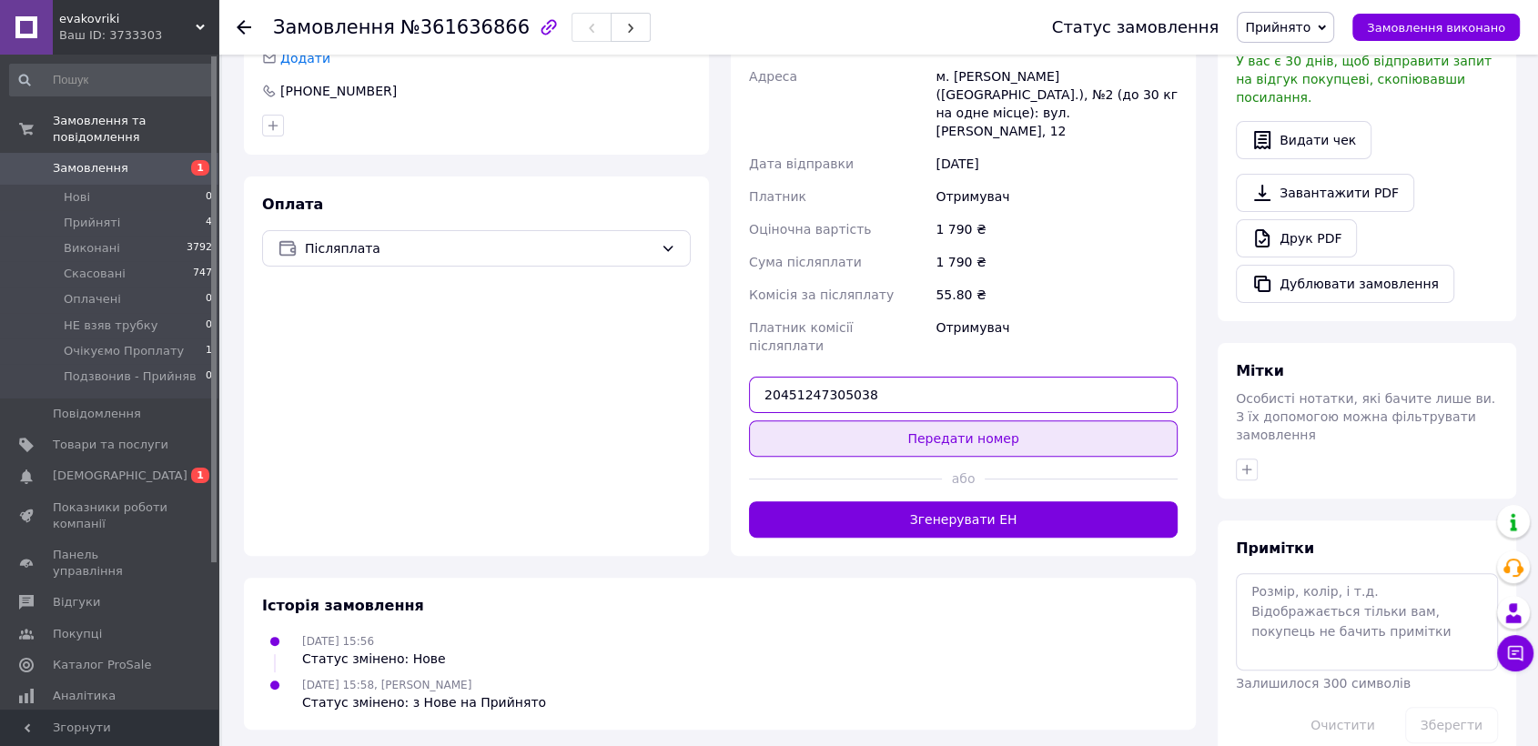
type input "20451247305038"
click at [838, 420] on button "Передати номер" at bounding box center [963, 438] width 429 height 36
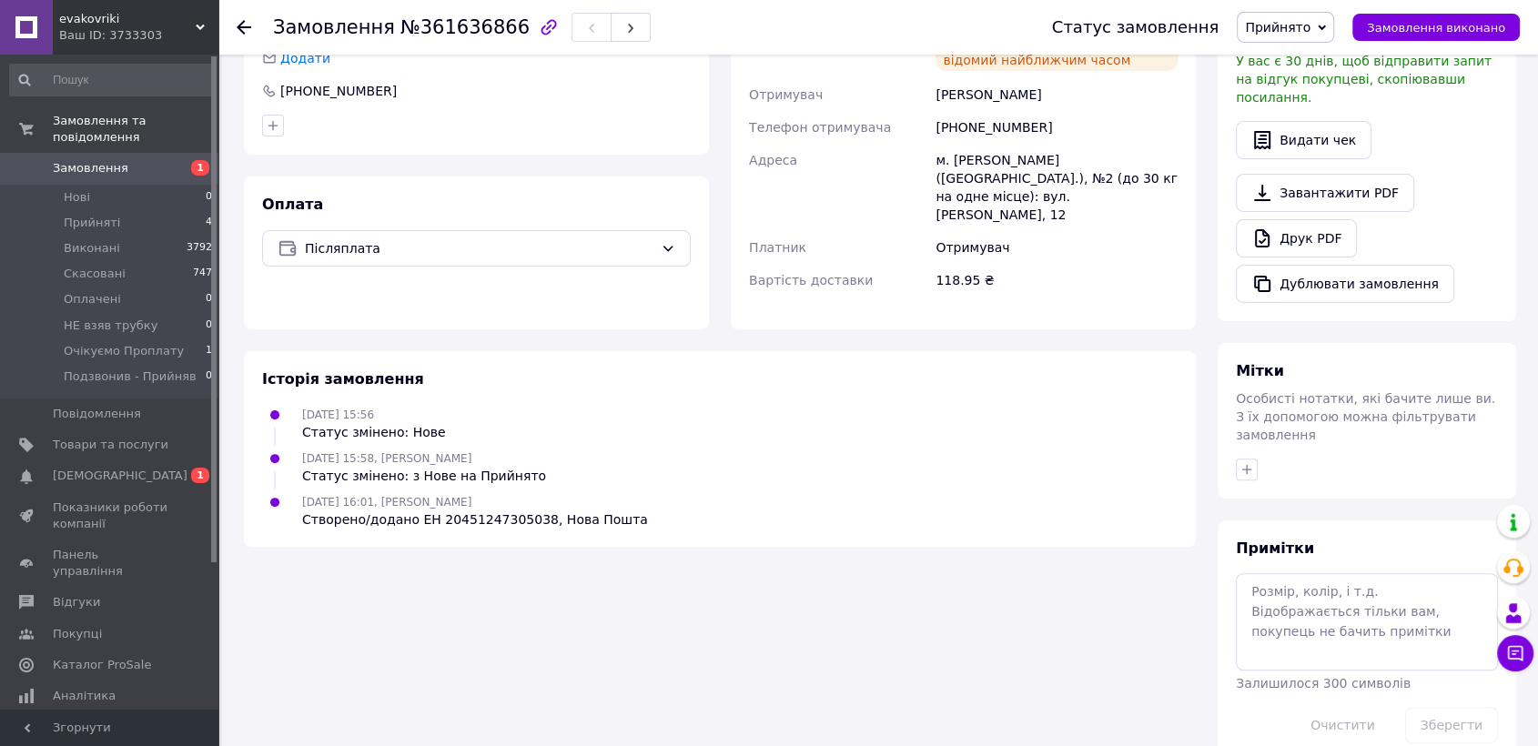
click at [244, 27] on use at bounding box center [244, 27] width 15 height 15
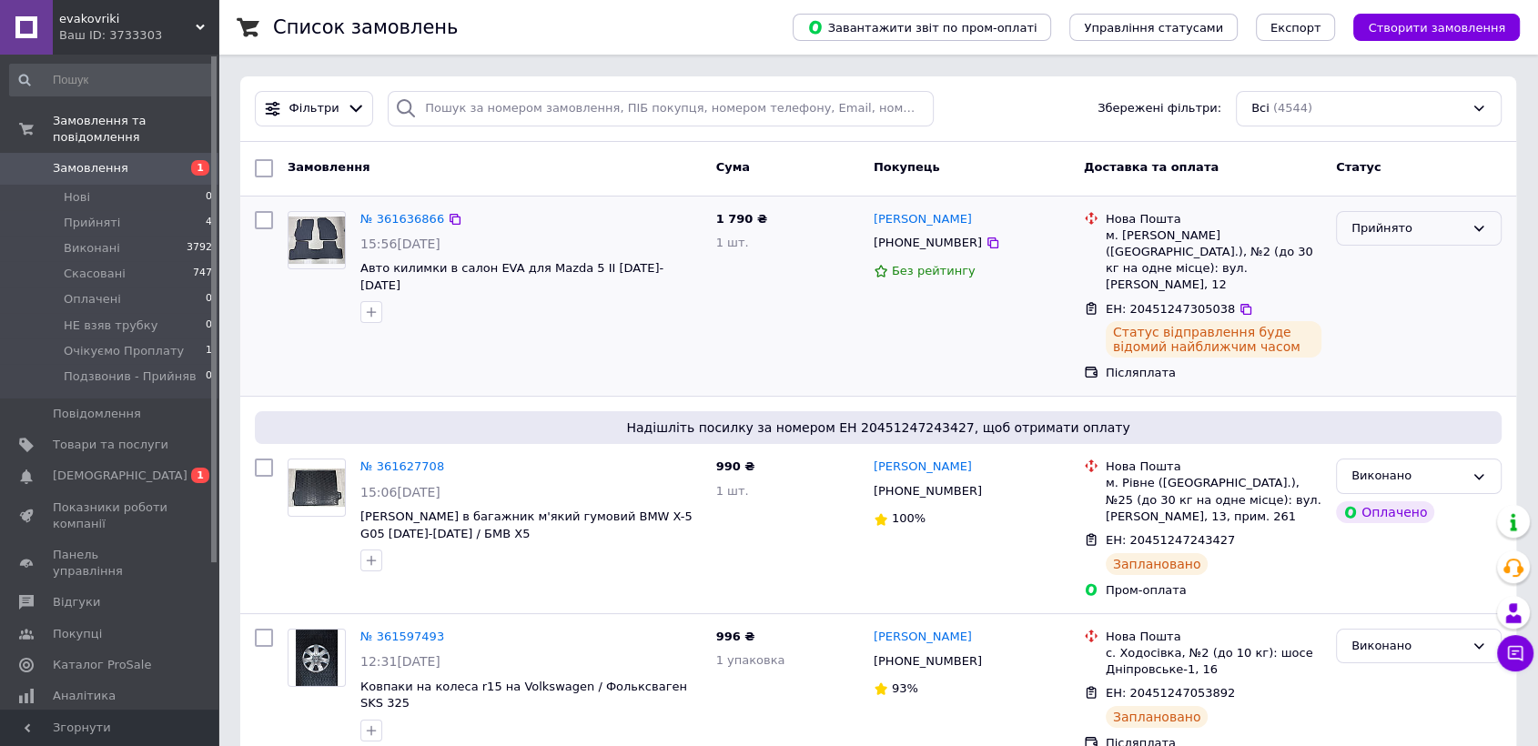
click at [1395, 236] on div "Прийнято" at bounding box center [1407, 228] width 113 height 19
click at [1375, 268] on li "Виконано" at bounding box center [1419, 266] width 164 height 34
